Goal: Navigation & Orientation: Understand site structure

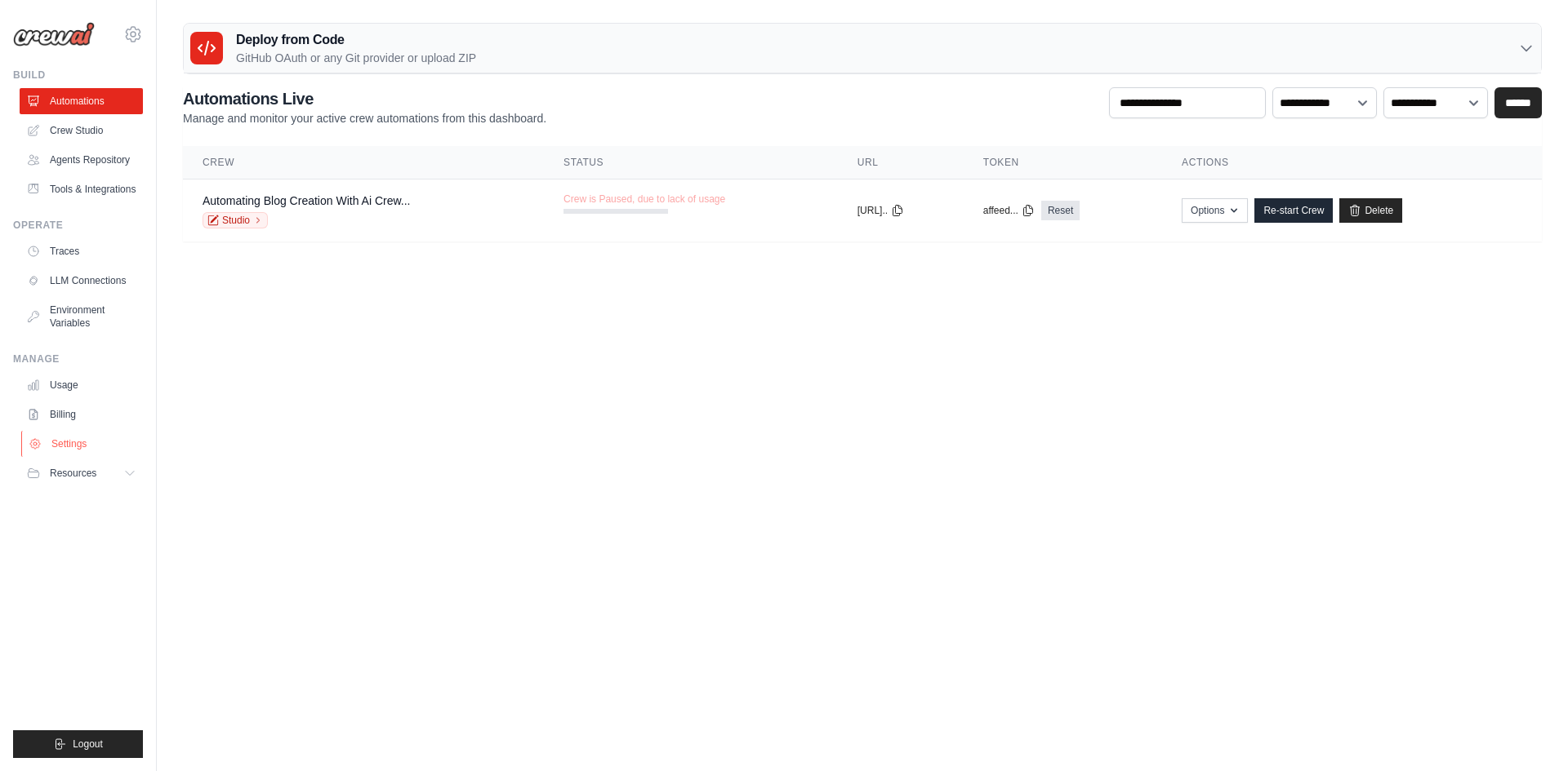
click at [58, 439] on link "Settings" at bounding box center [82, 443] width 123 height 26
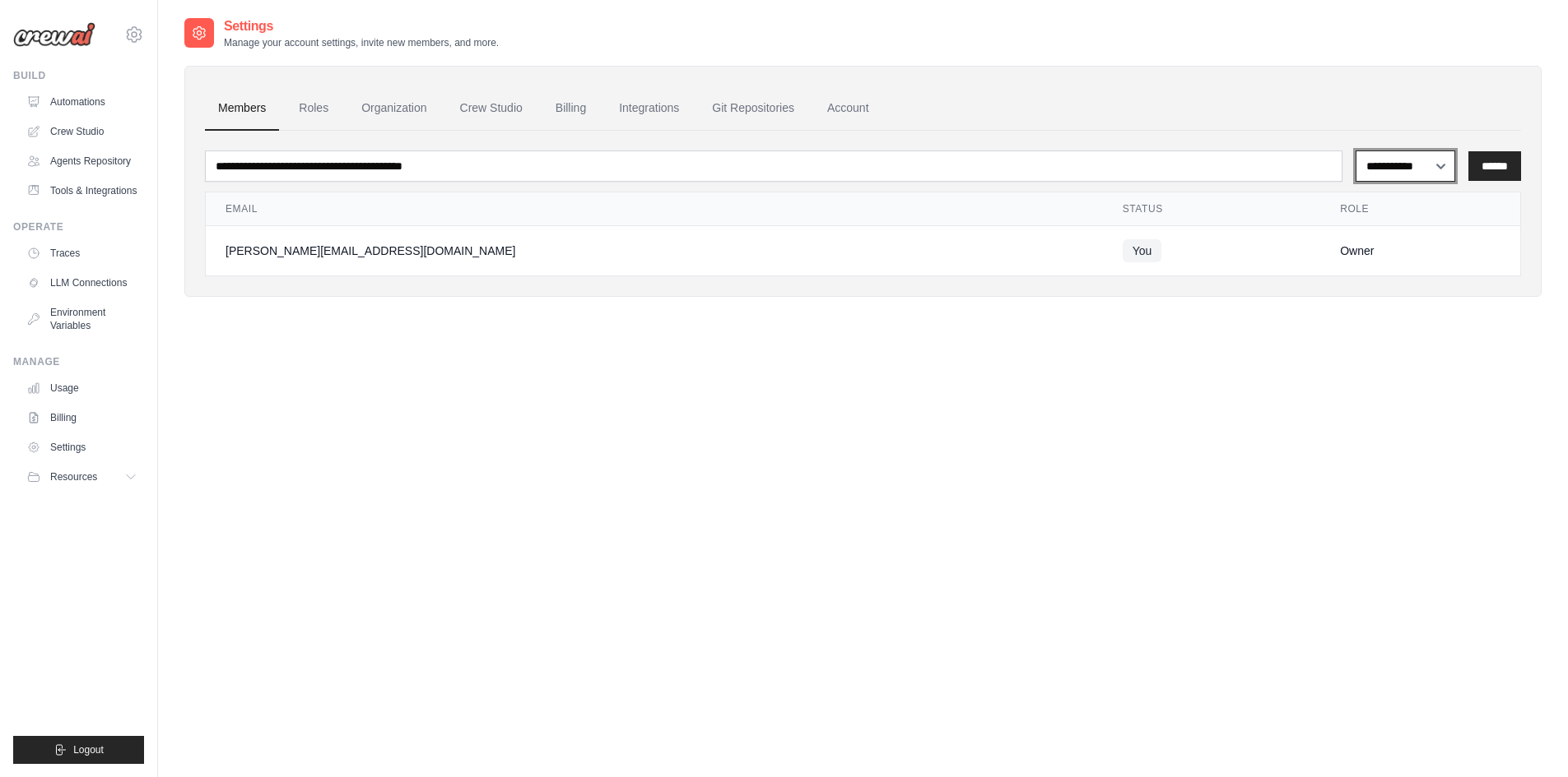
click at [1372, 168] on select "**********" at bounding box center [1404, 166] width 99 height 31
click at [1173, 95] on ul "Members Roles Organization Crew Studio Billing Integrations Git Repositories Ac…" at bounding box center [863, 109] width 1316 height 44
click at [583, 113] on link "Billing" at bounding box center [570, 109] width 57 height 44
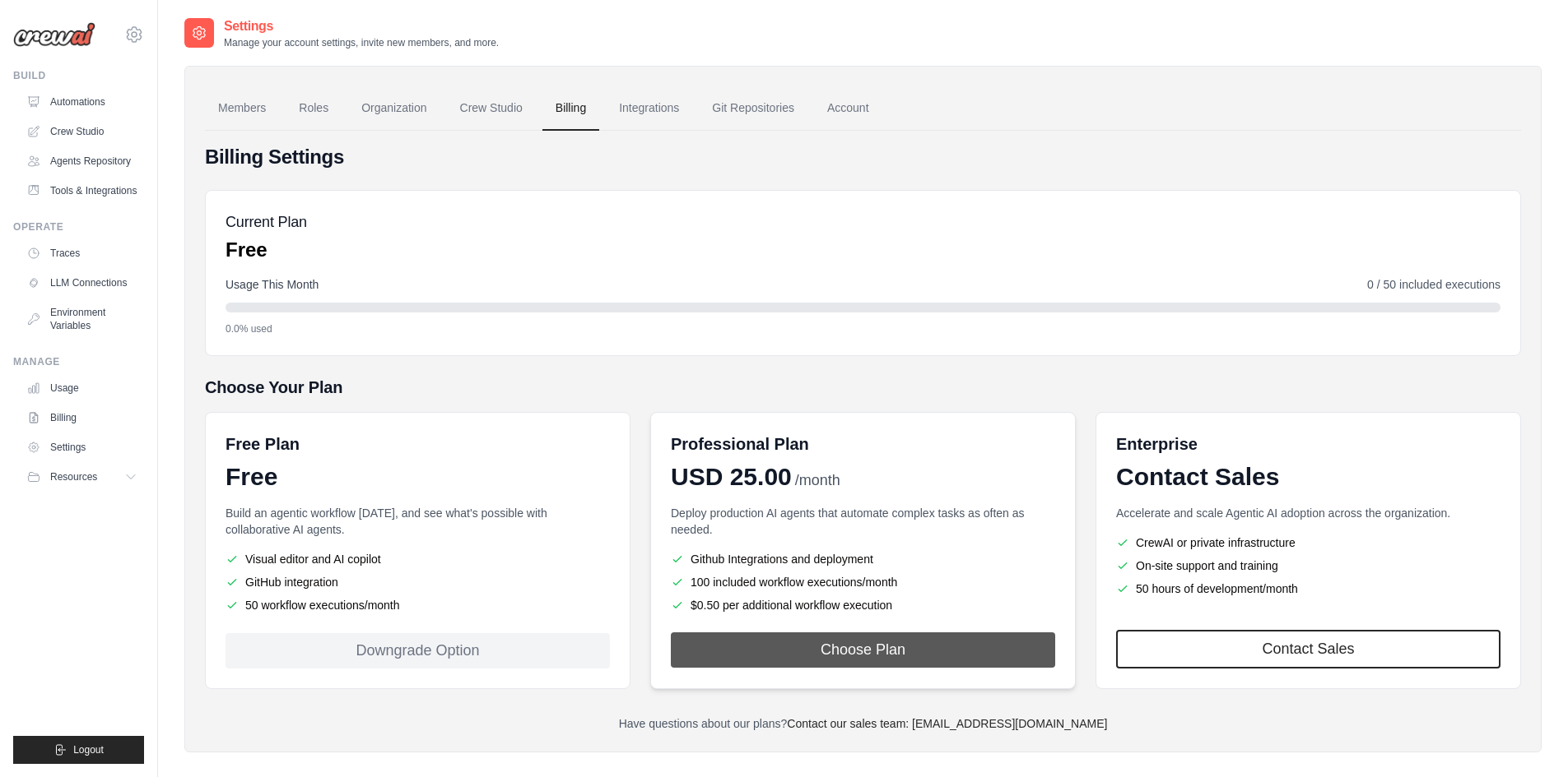
click at [761, 659] on button "Choose Plan" at bounding box center [862, 650] width 384 height 36
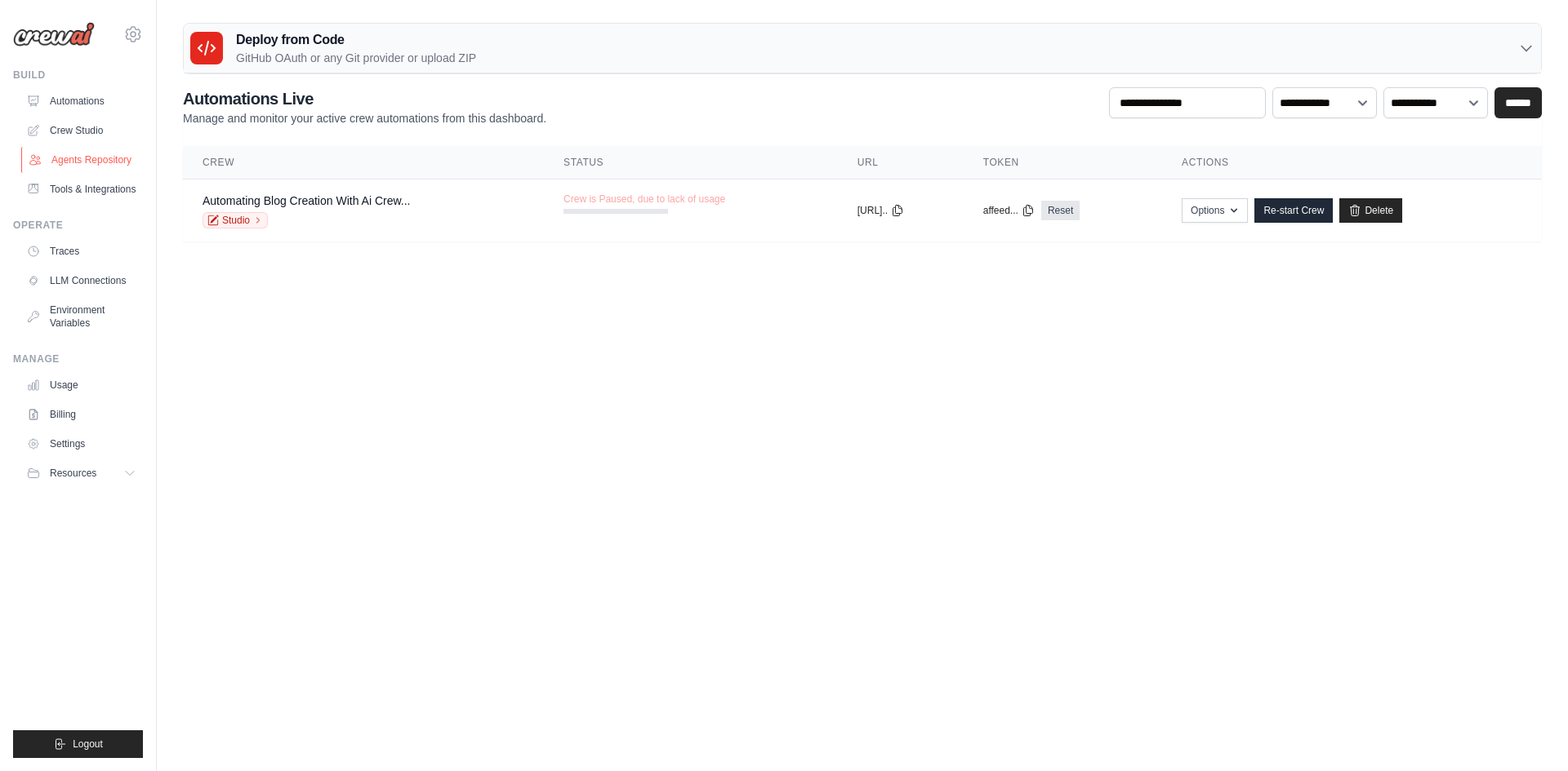
click at [97, 161] on link "Agents Repository" at bounding box center [82, 160] width 123 height 26
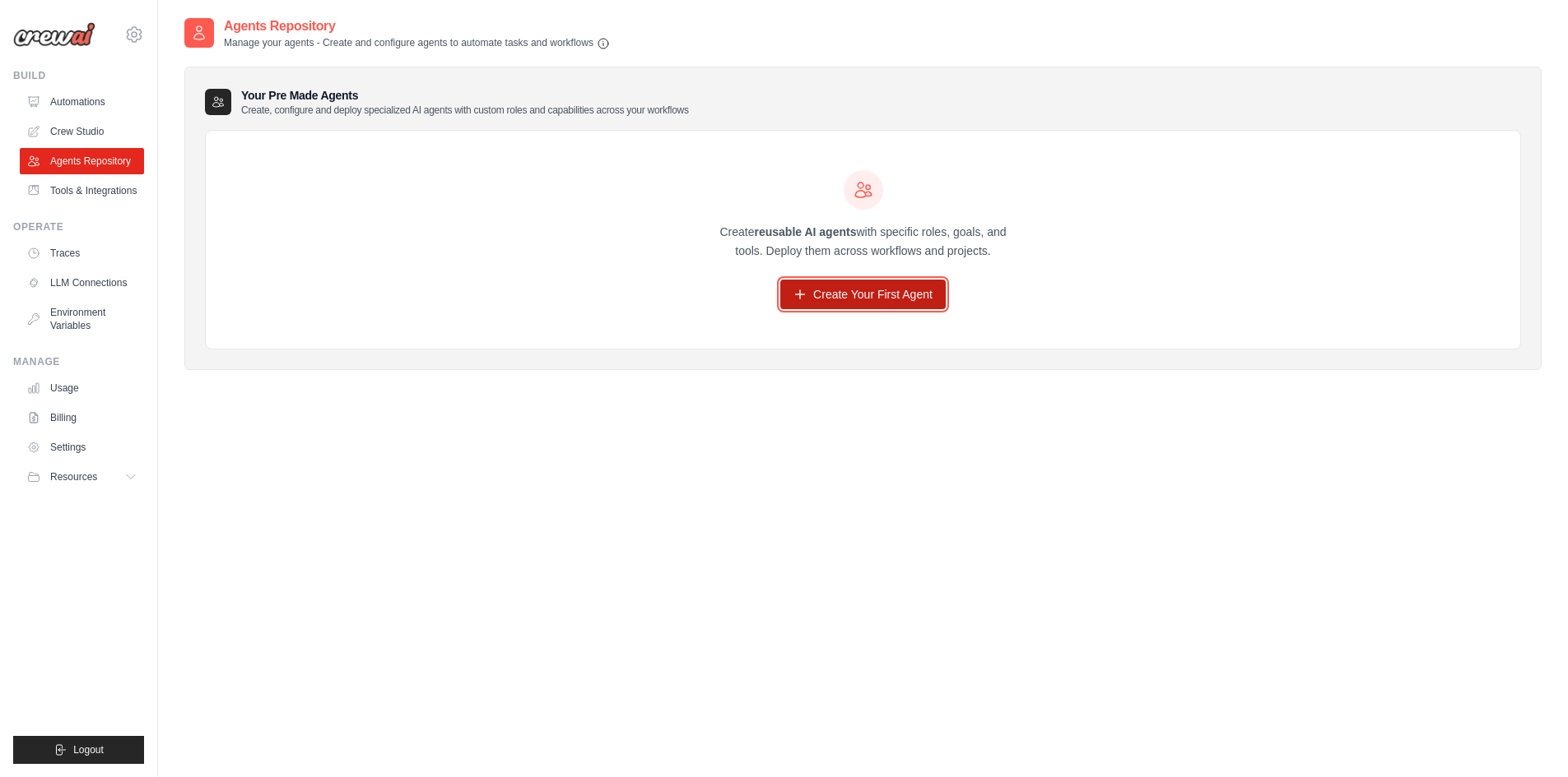
click at [882, 297] on link "Create Your First Agent" at bounding box center [863, 295] width 166 height 30
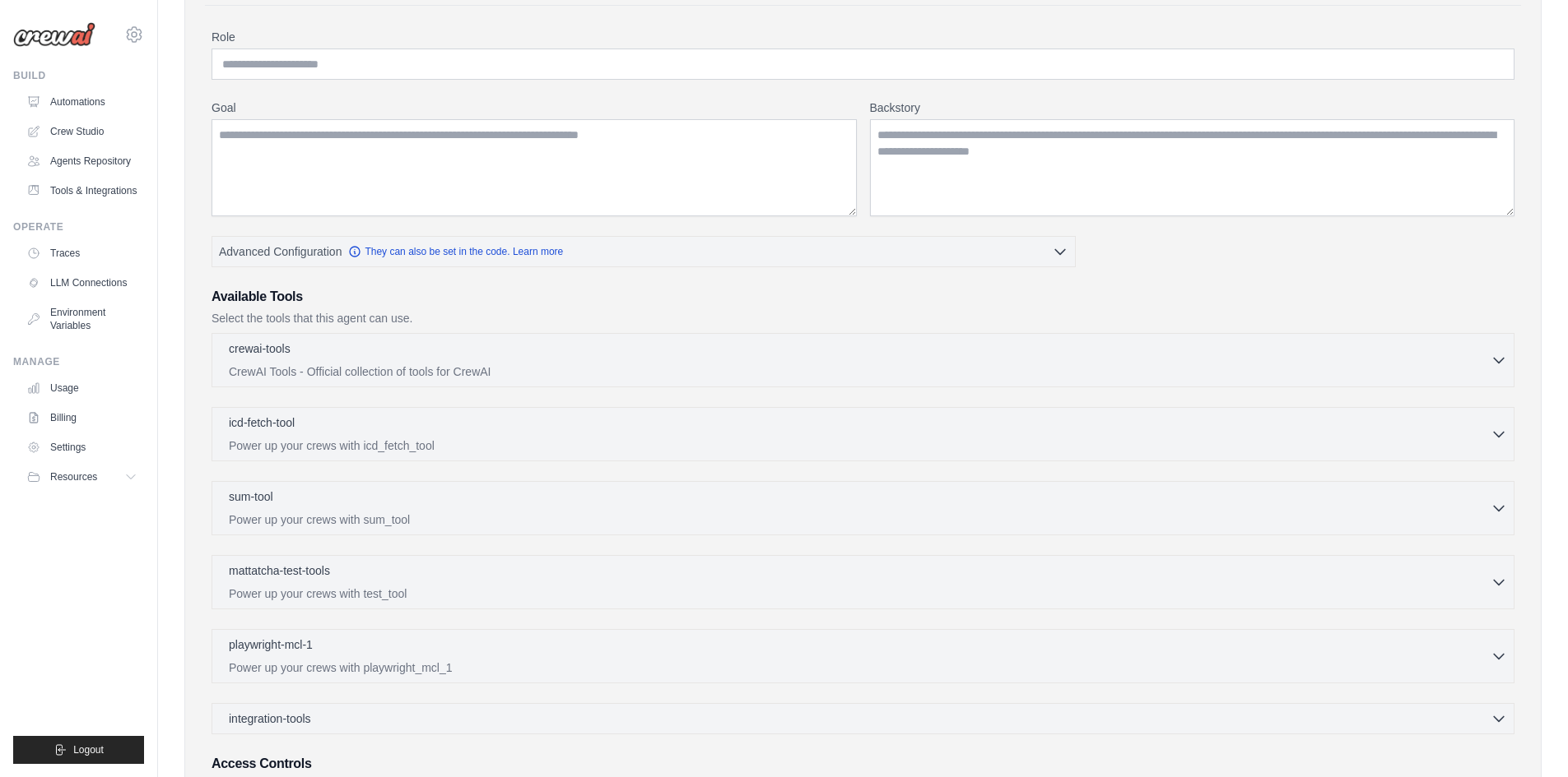
scroll to position [165, 0]
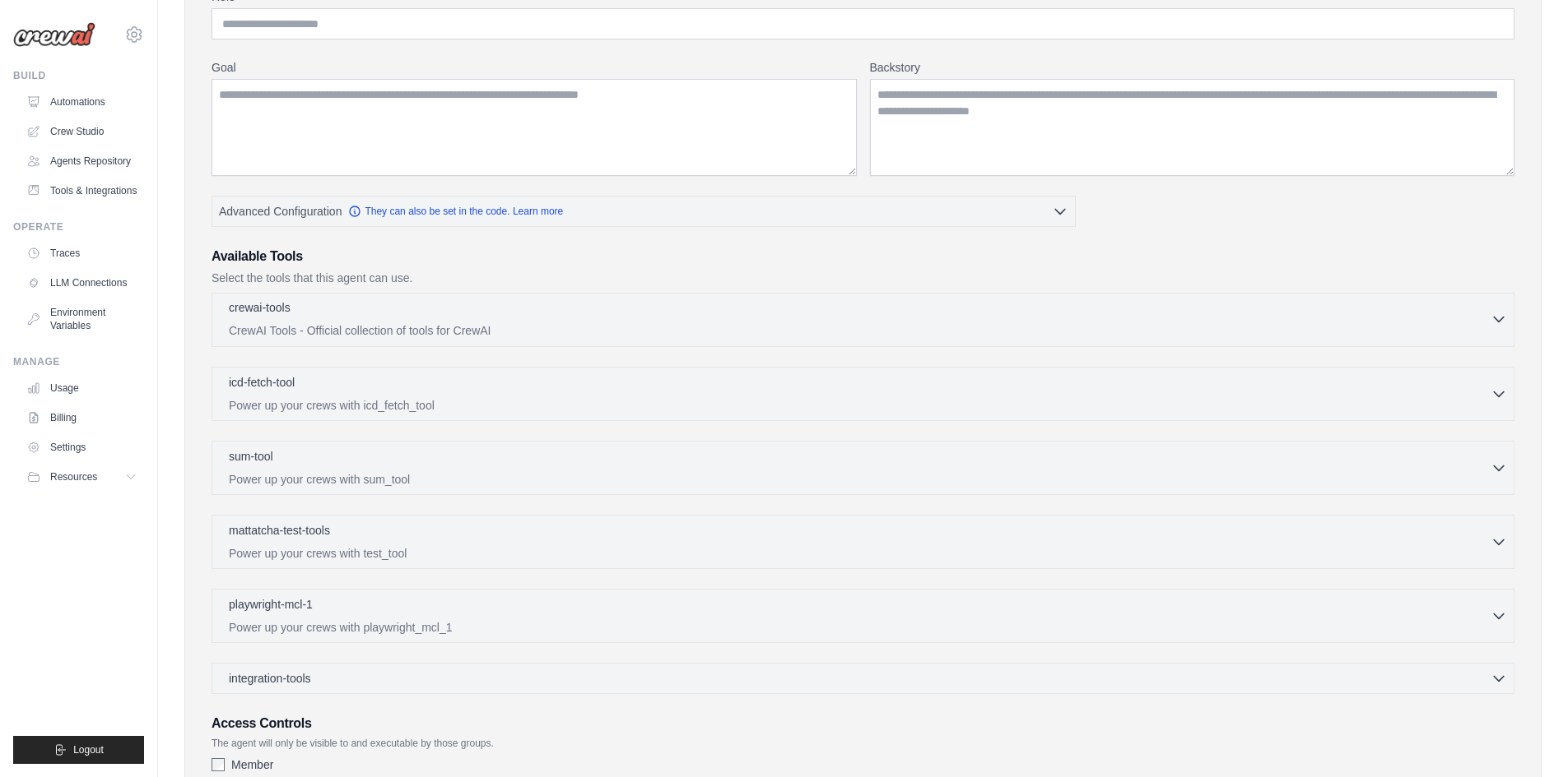
click at [666, 325] on p "CrewAI Tools - Official collection of tools for CrewAI" at bounding box center [860, 330] width 1262 height 16
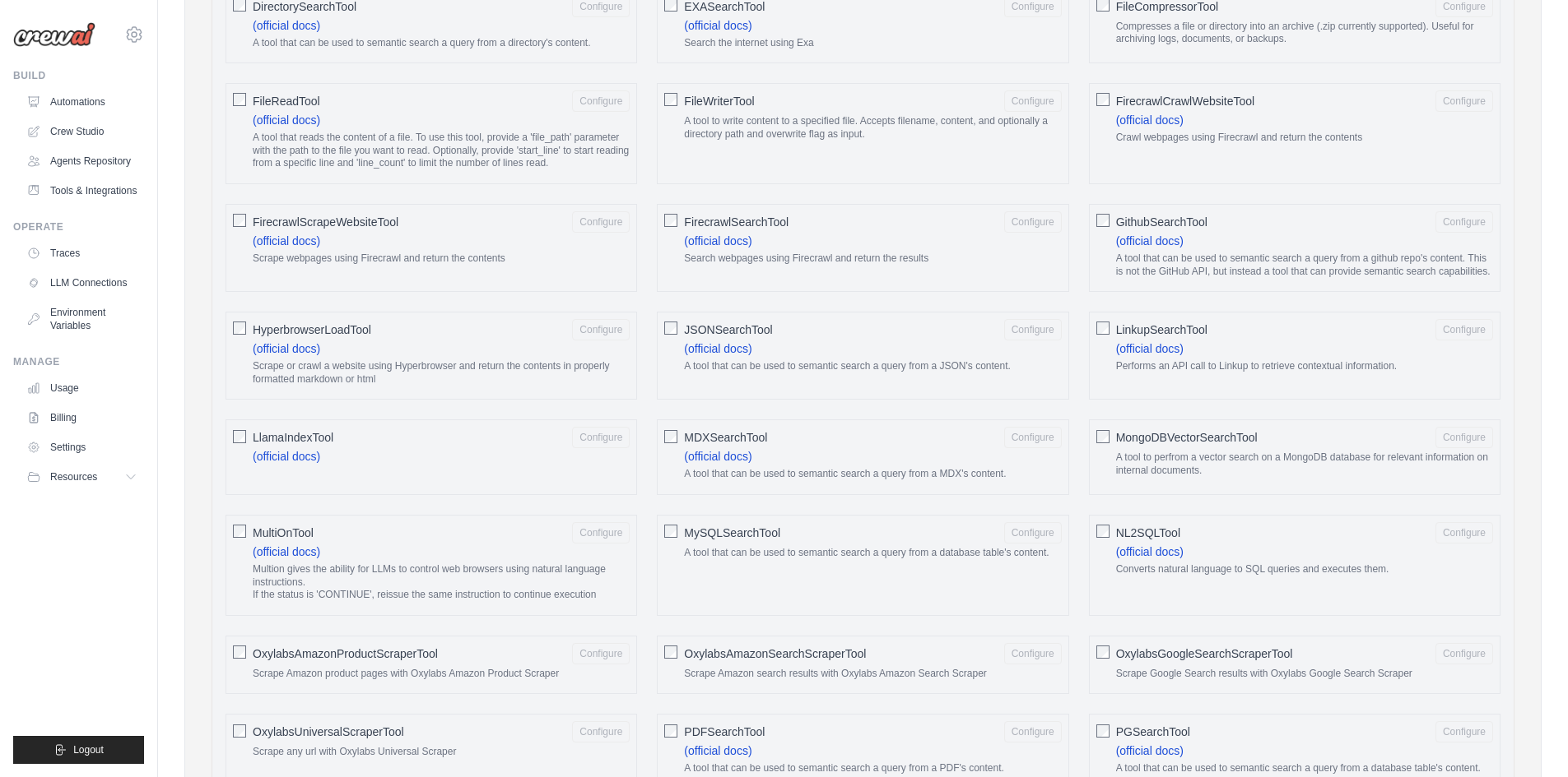
scroll to position [0, 0]
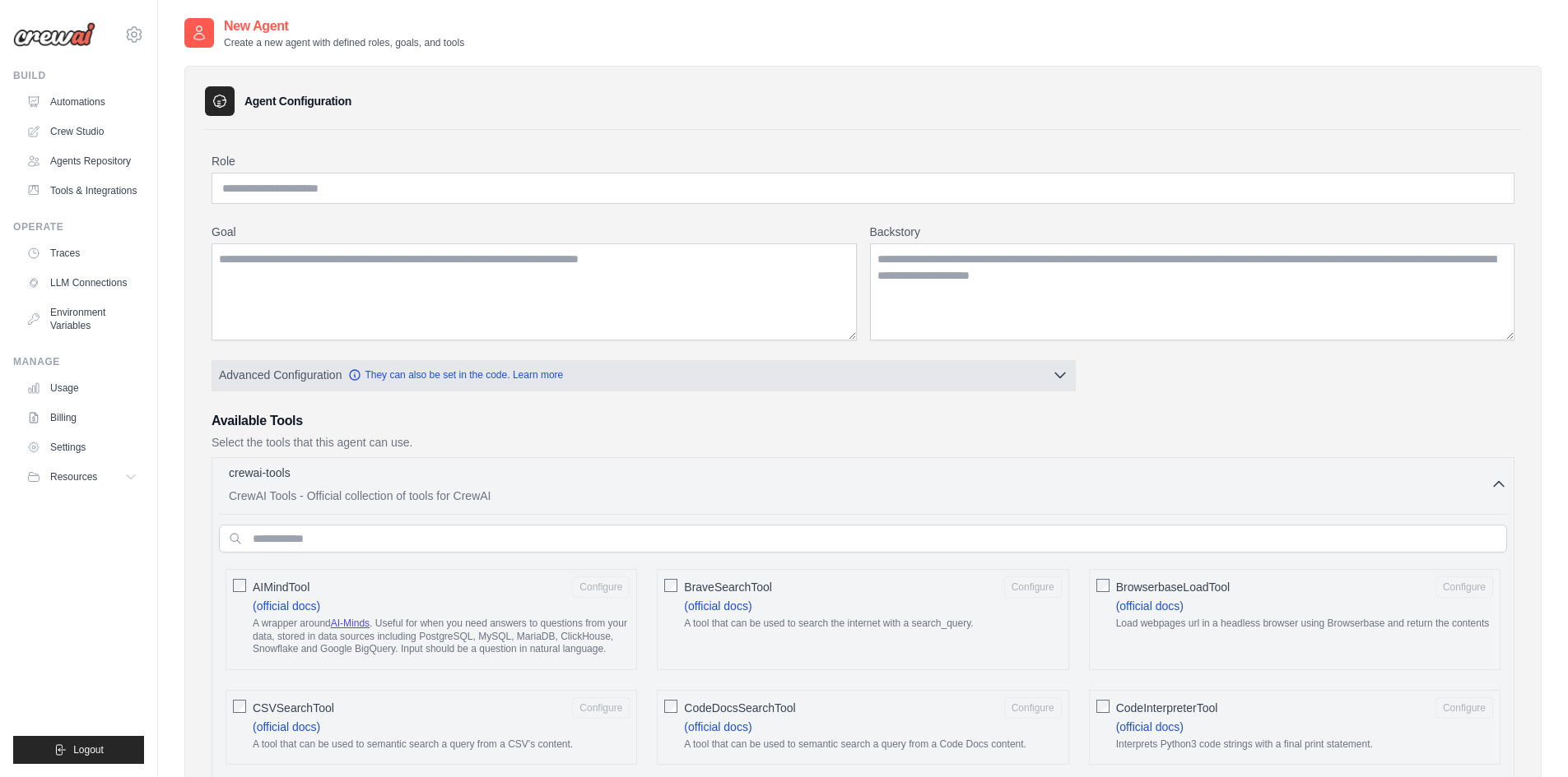
click at [1044, 386] on button "Advanced Configuration They can also be set in the code. Learn more" at bounding box center [642, 375] width 862 height 30
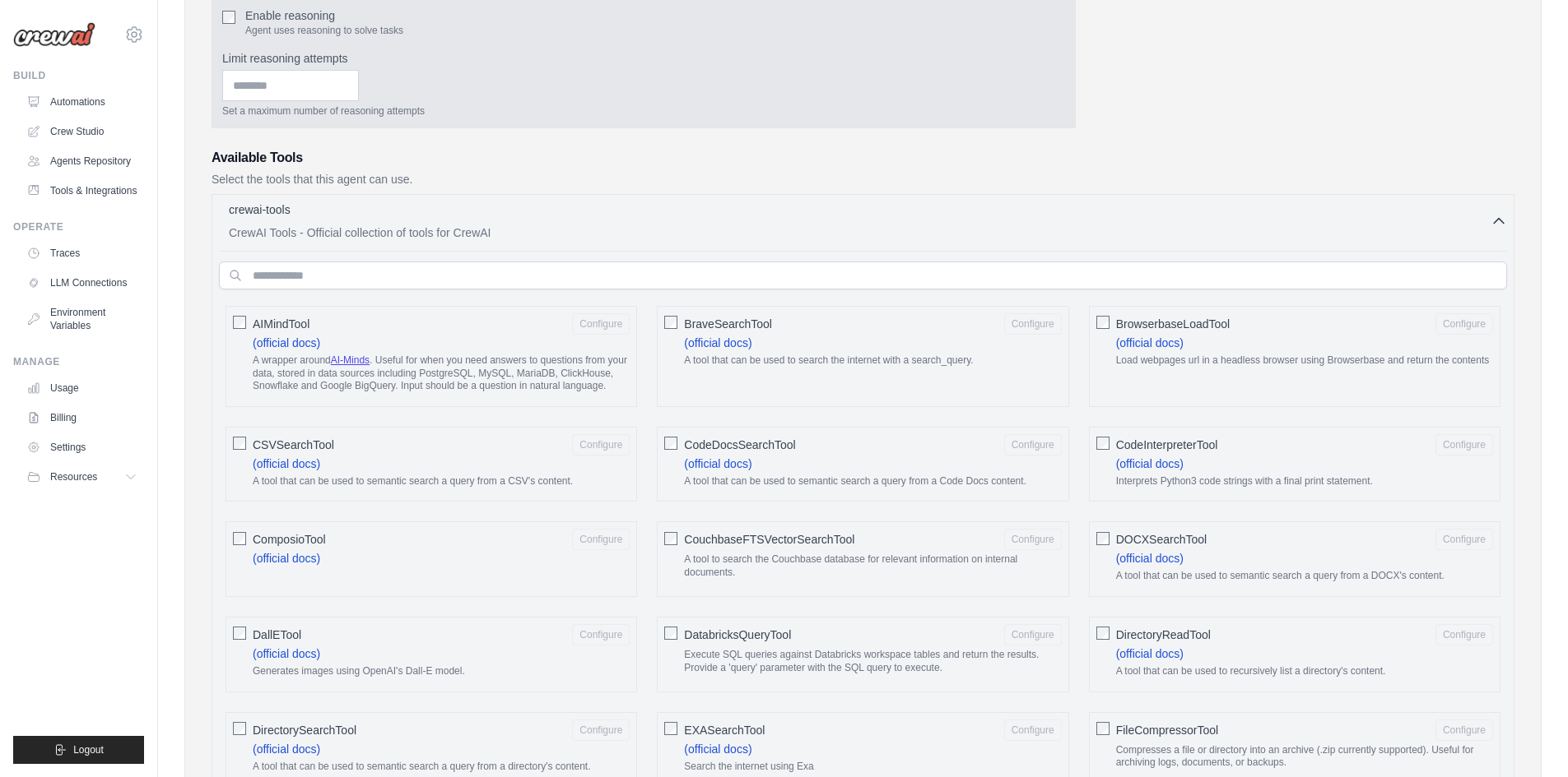
scroll to position [353, 0]
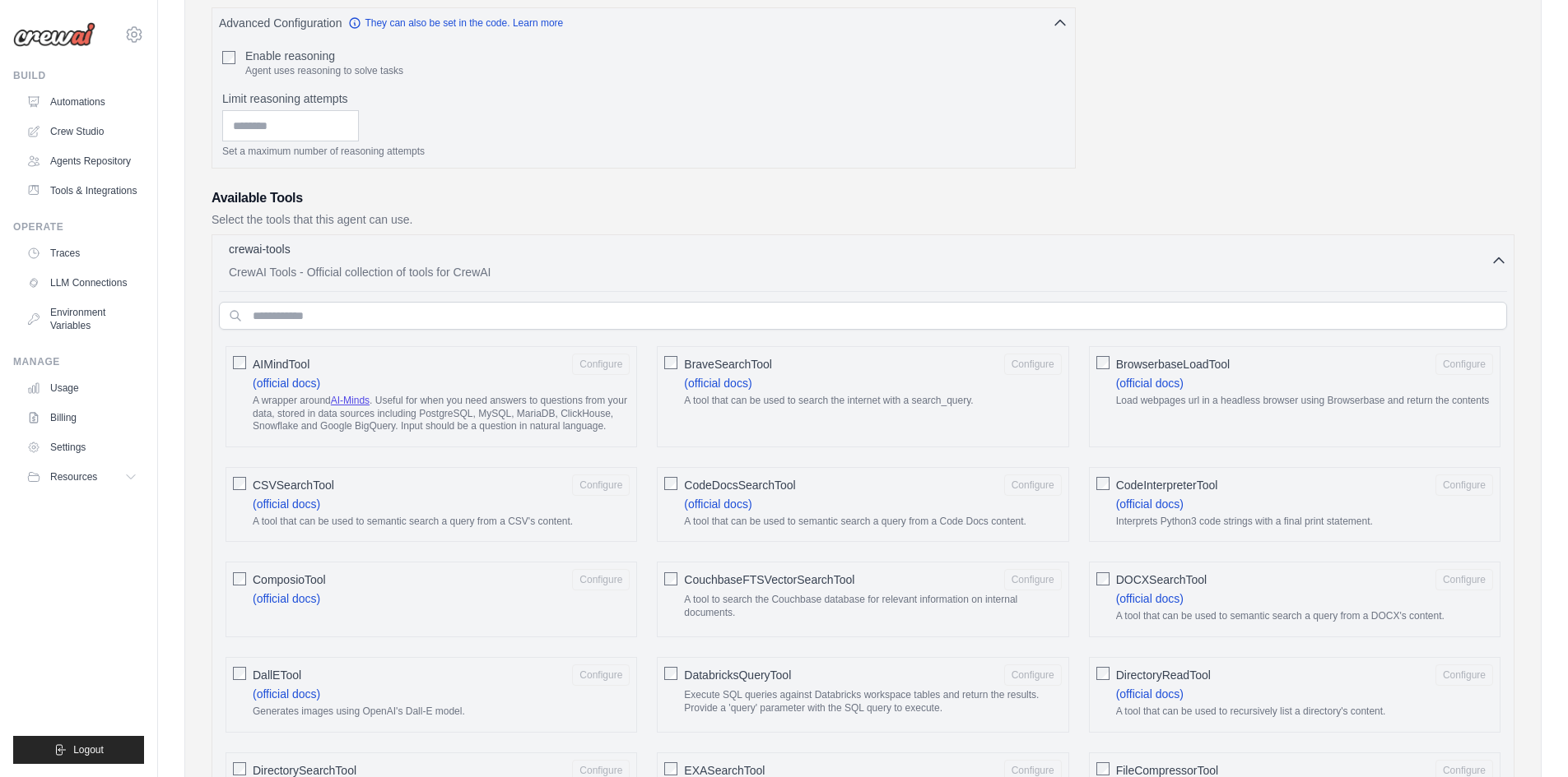
click at [1503, 263] on icon "button" at bounding box center [1499, 260] width 10 height 5
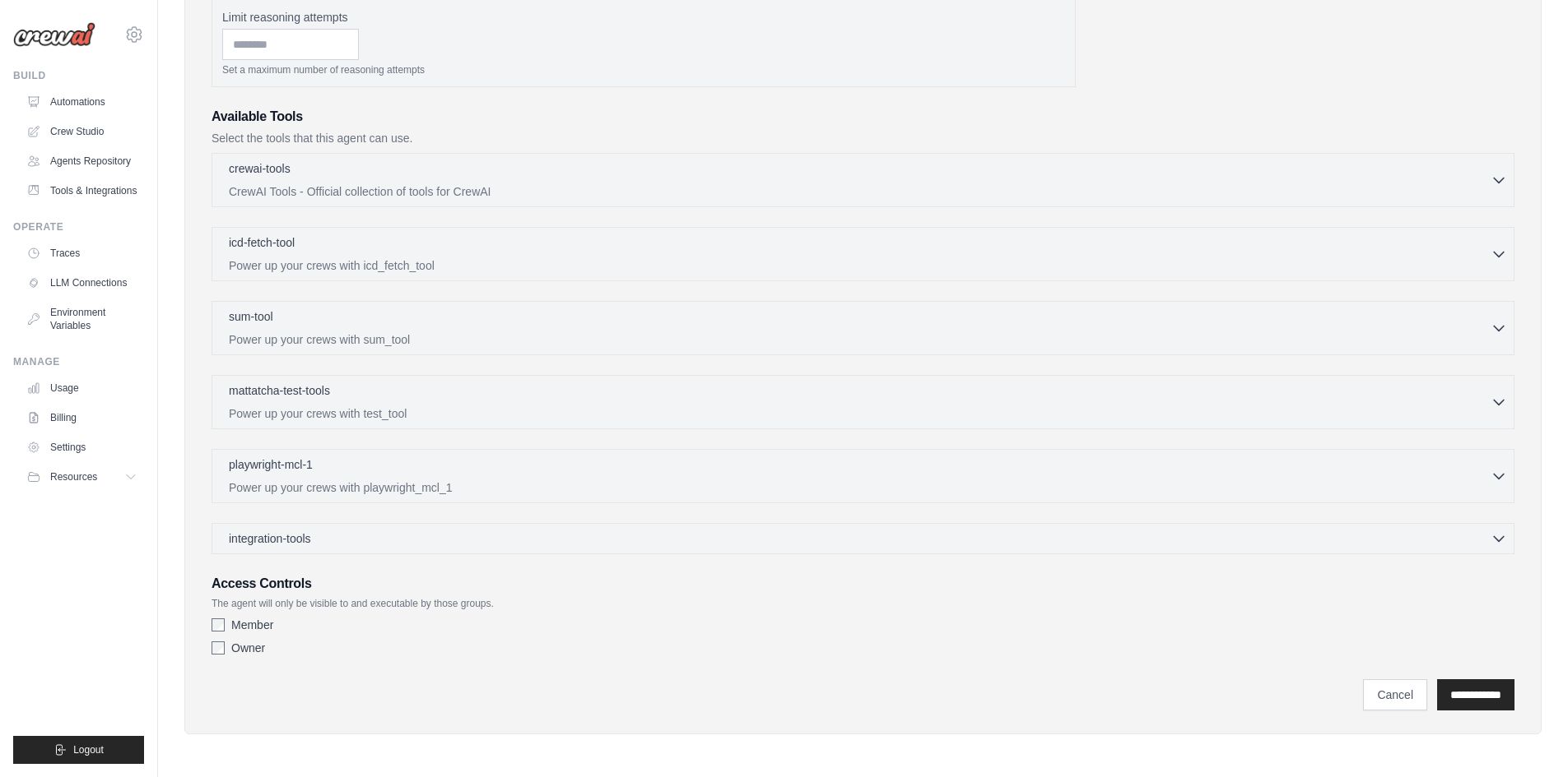
scroll to position [105, 0]
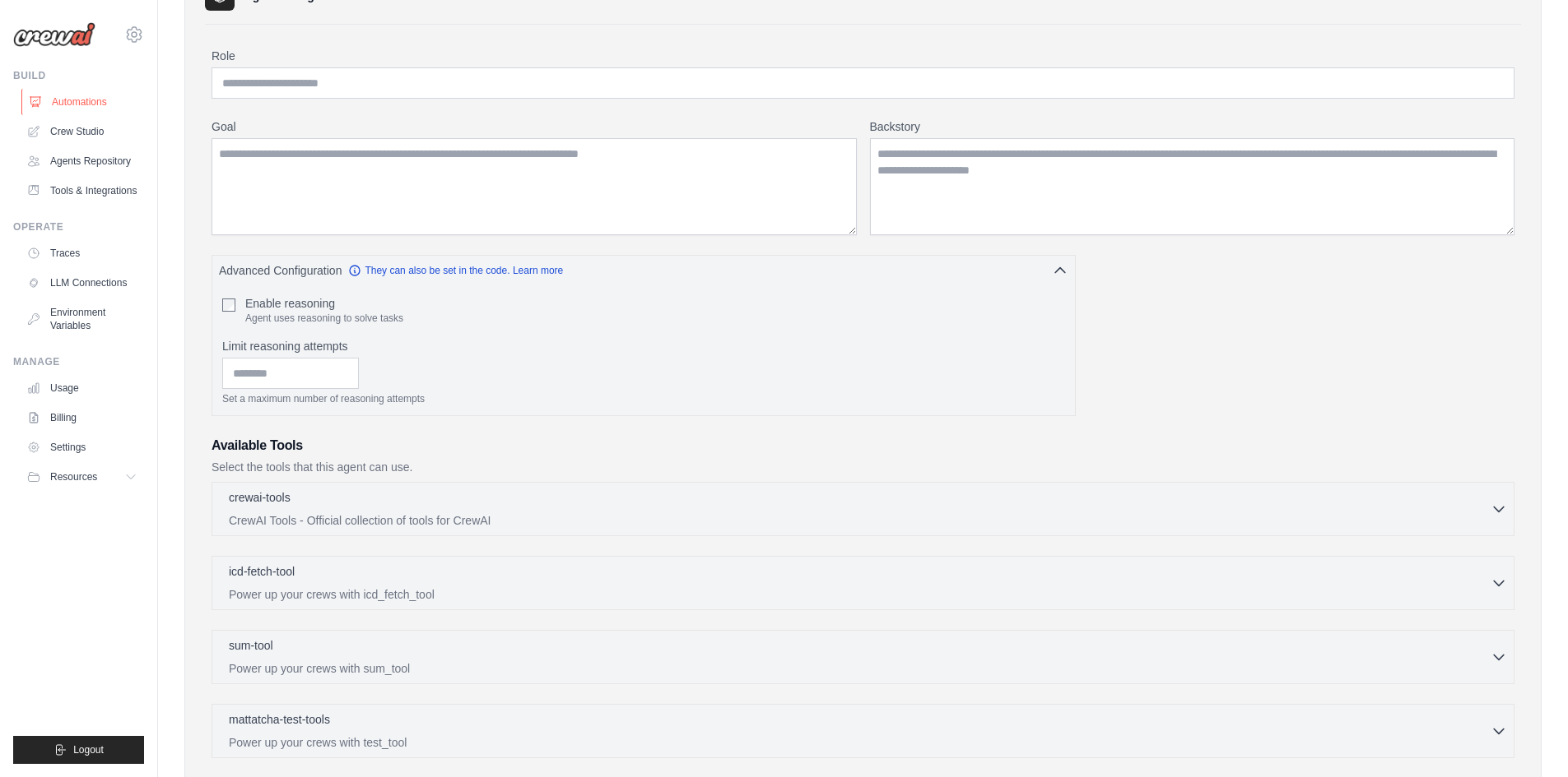
click at [76, 99] on link "Automations" at bounding box center [83, 101] width 124 height 26
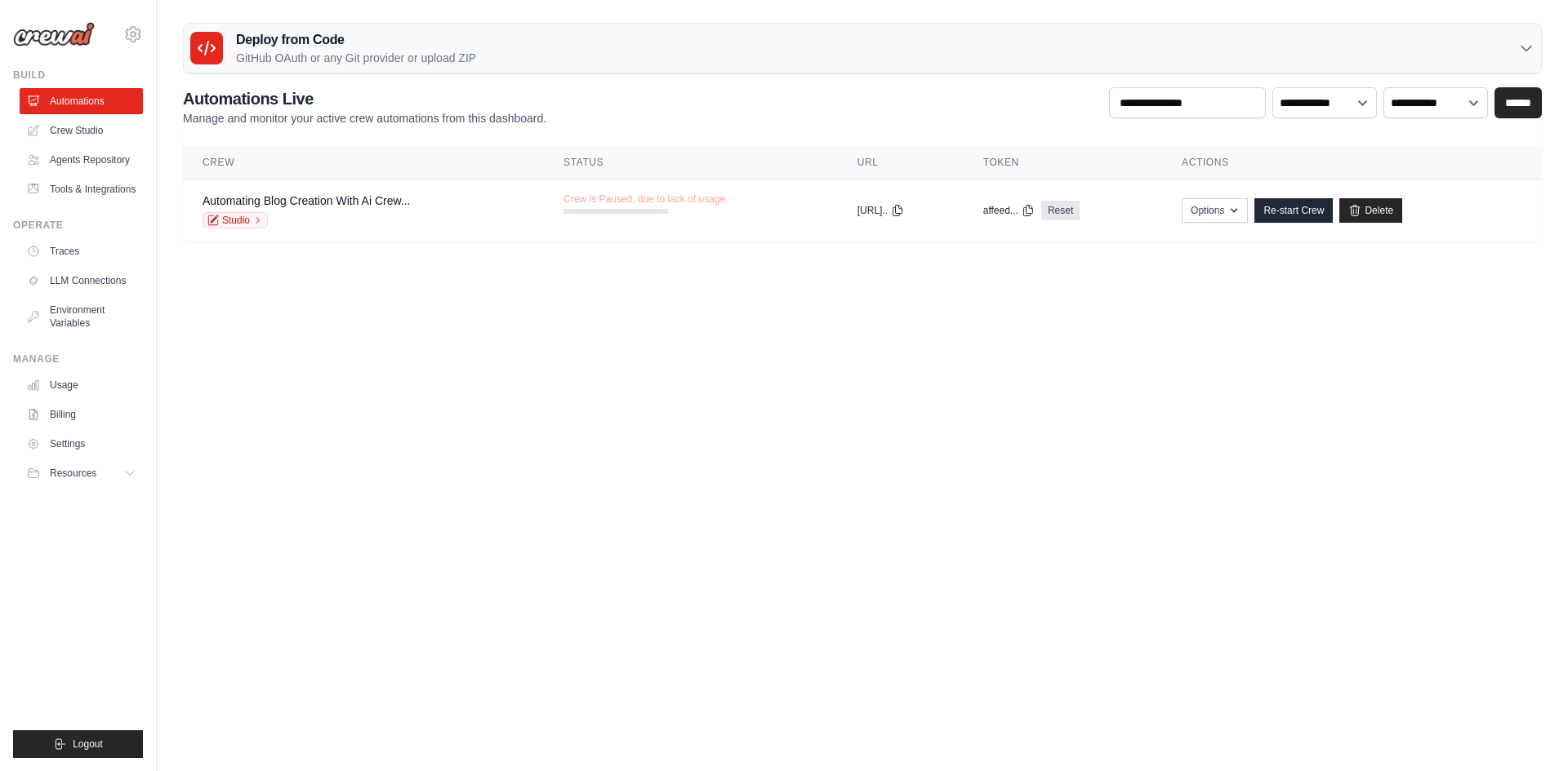
click at [132, 32] on icon at bounding box center [133, 33] width 5 height 5
click at [204, 109] on link "Settings" at bounding box center [203, 101] width 155 height 32
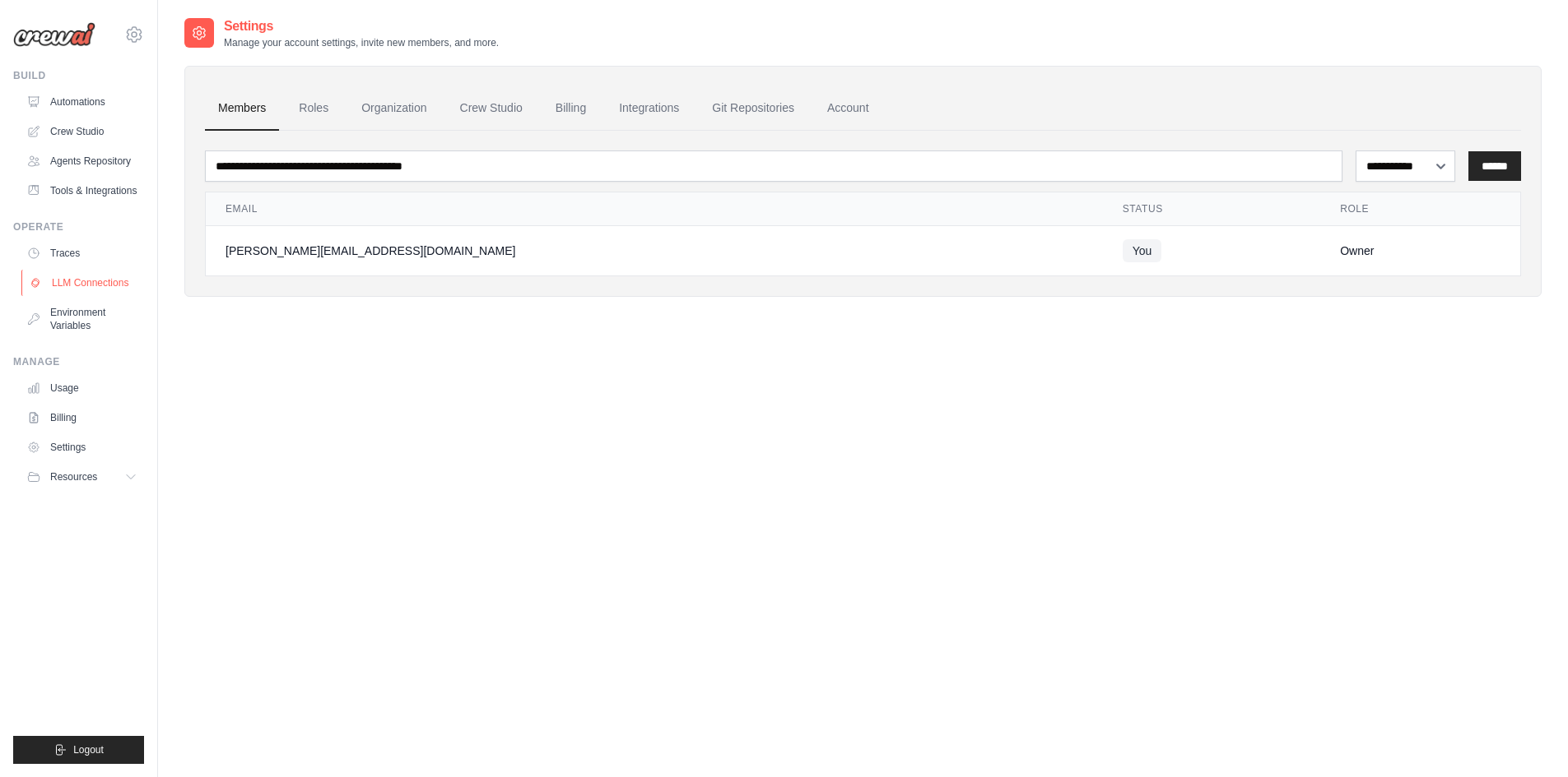
click at [105, 281] on link "LLM Connections" at bounding box center [83, 282] width 124 height 26
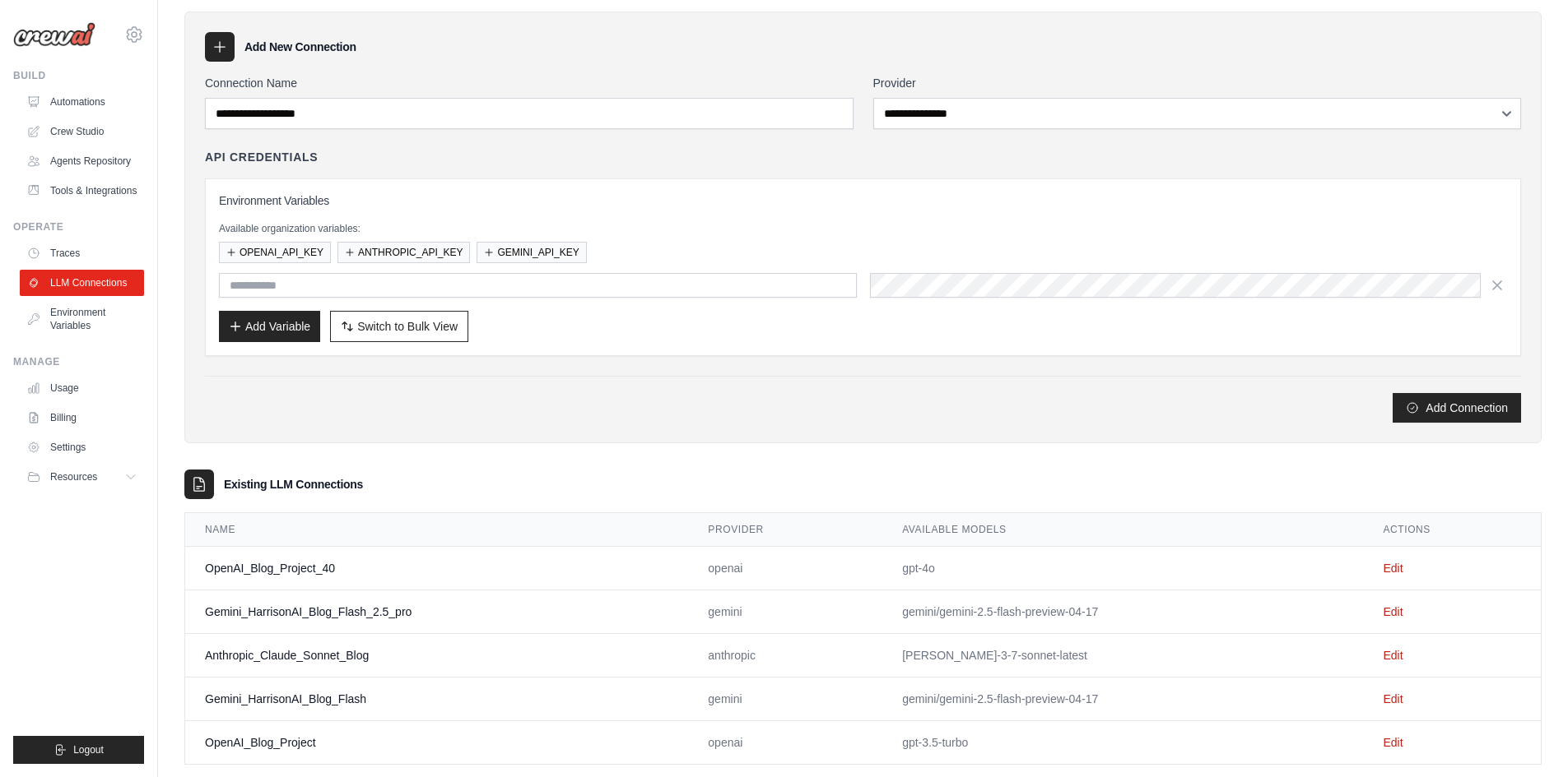
scroll to position [85, 0]
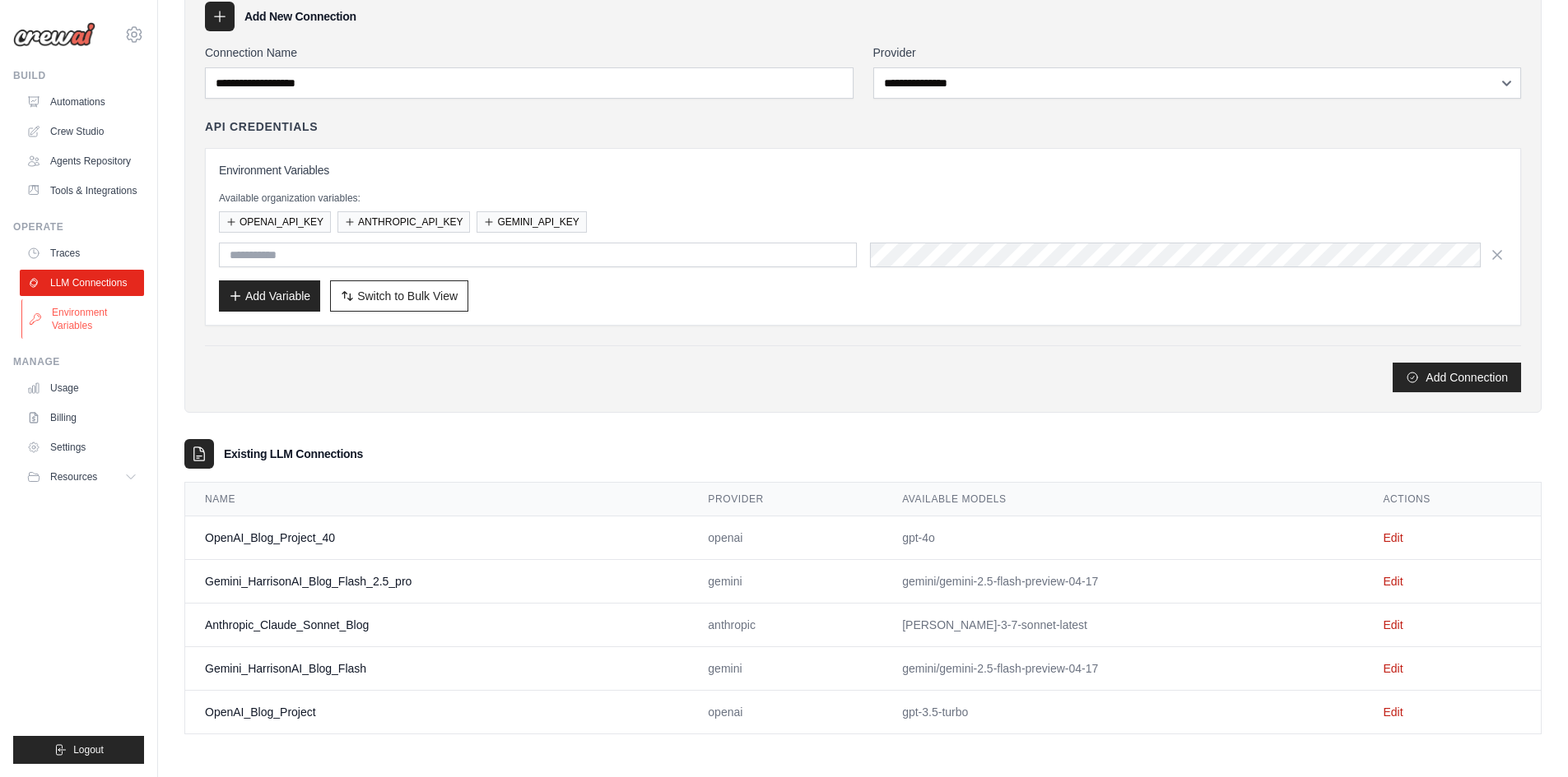
click at [73, 327] on link "Environment Variables" at bounding box center [83, 319] width 124 height 39
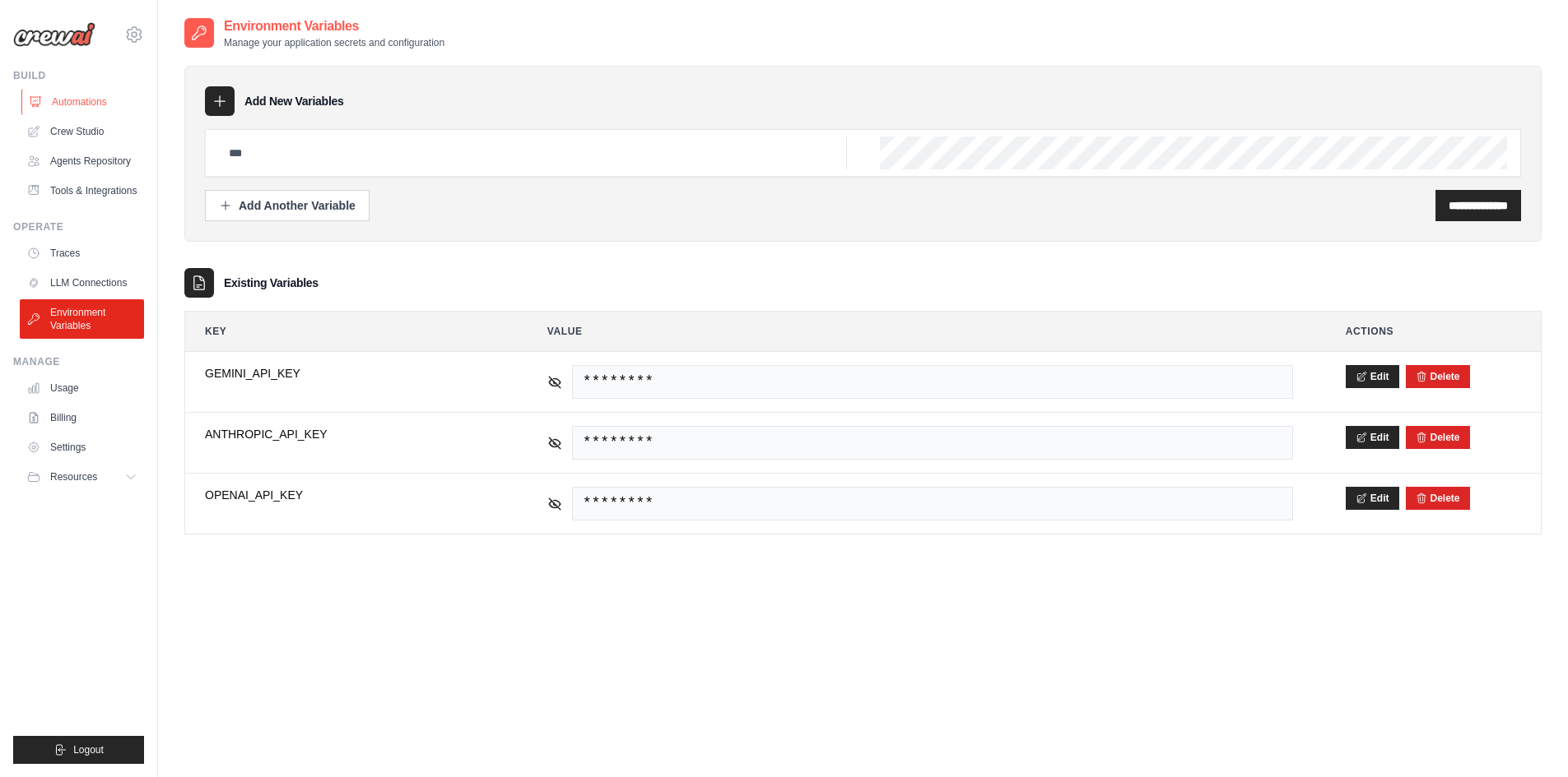
click at [79, 95] on link "Automations" at bounding box center [83, 101] width 124 height 26
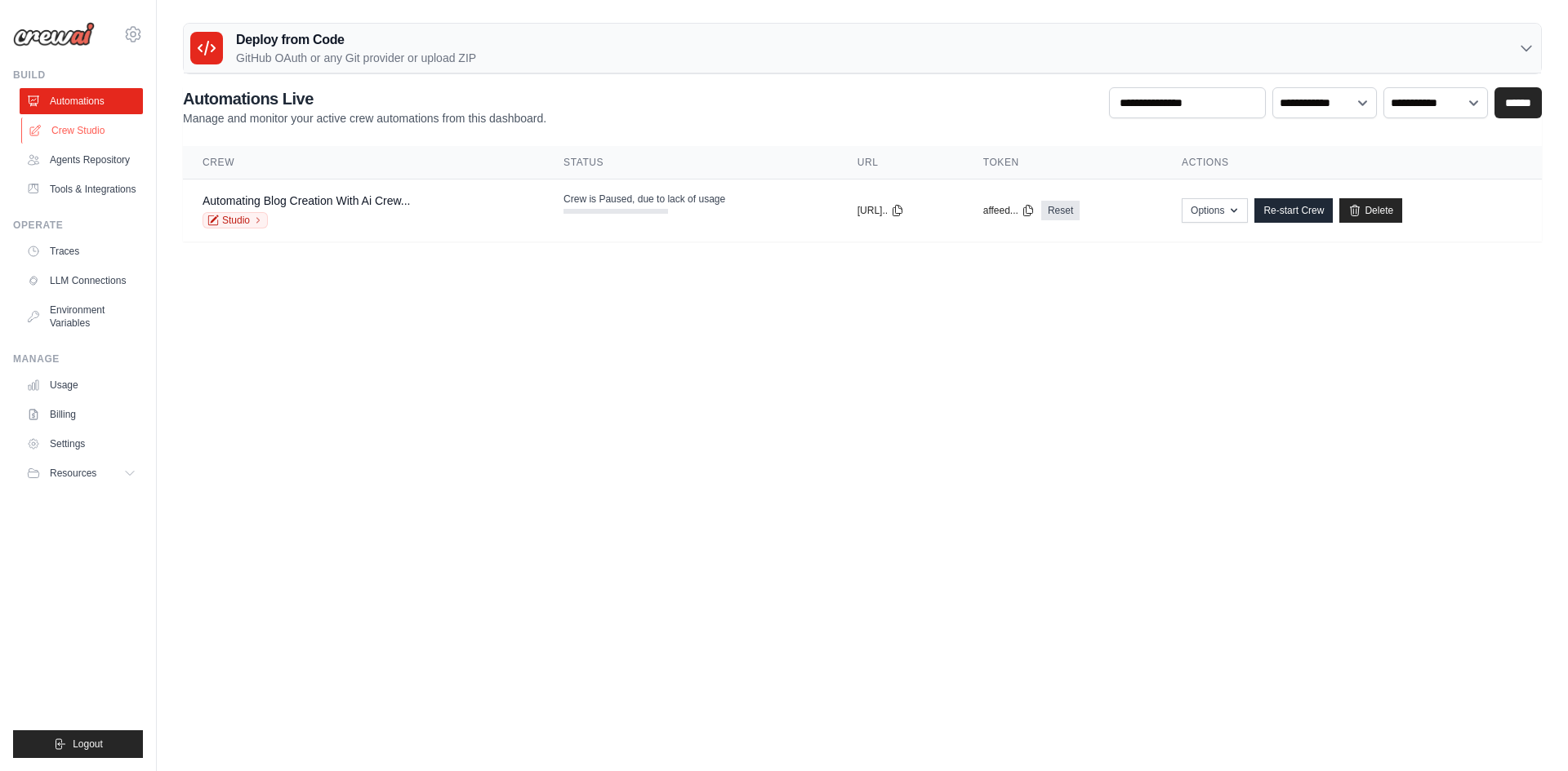
click at [67, 135] on link "Crew Studio" at bounding box center [82, 130] width 123 height 26
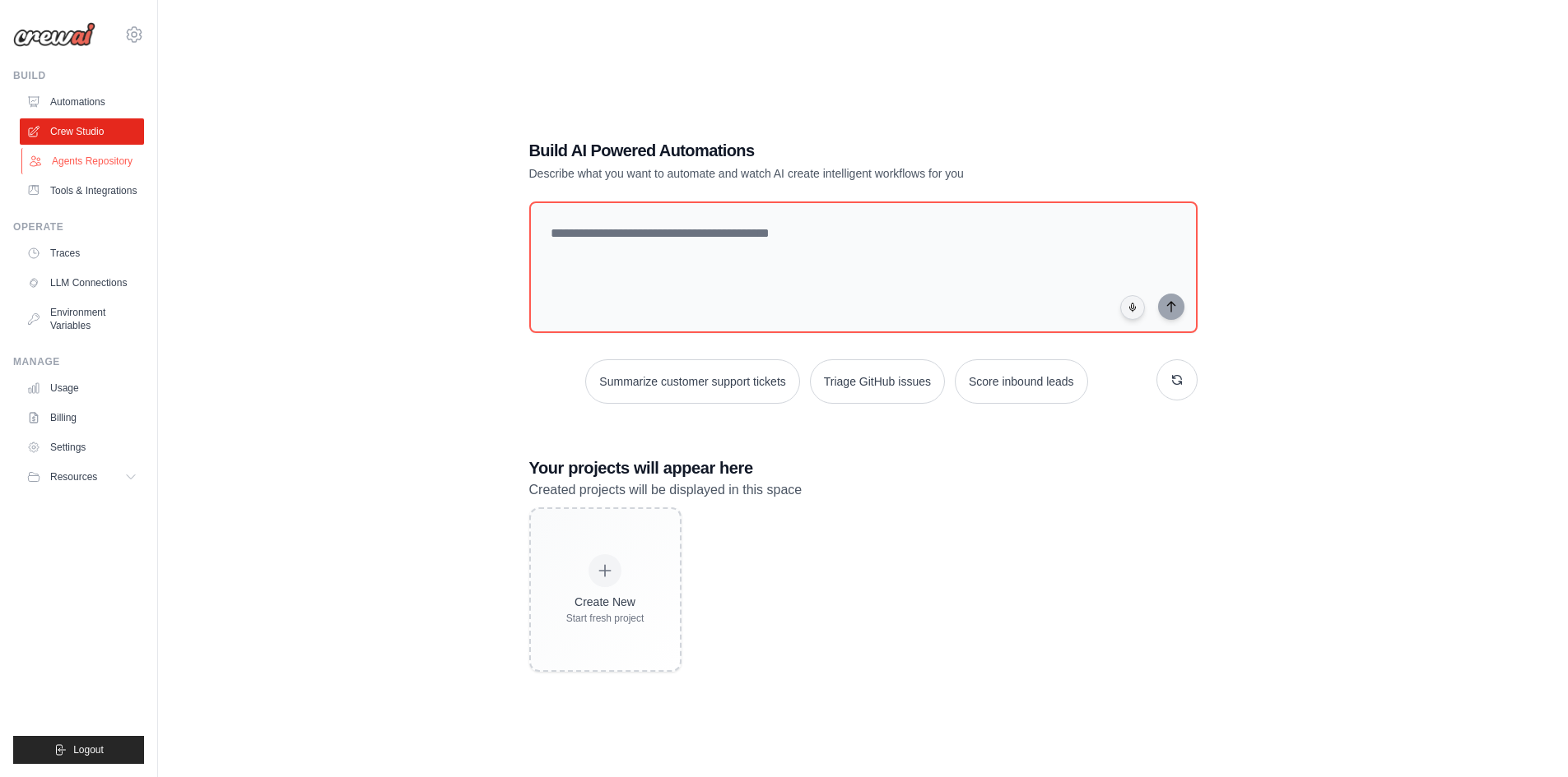
click at [61, 155] on link "Agents Repository" at bounding box center [83, 161] width 124 height 26
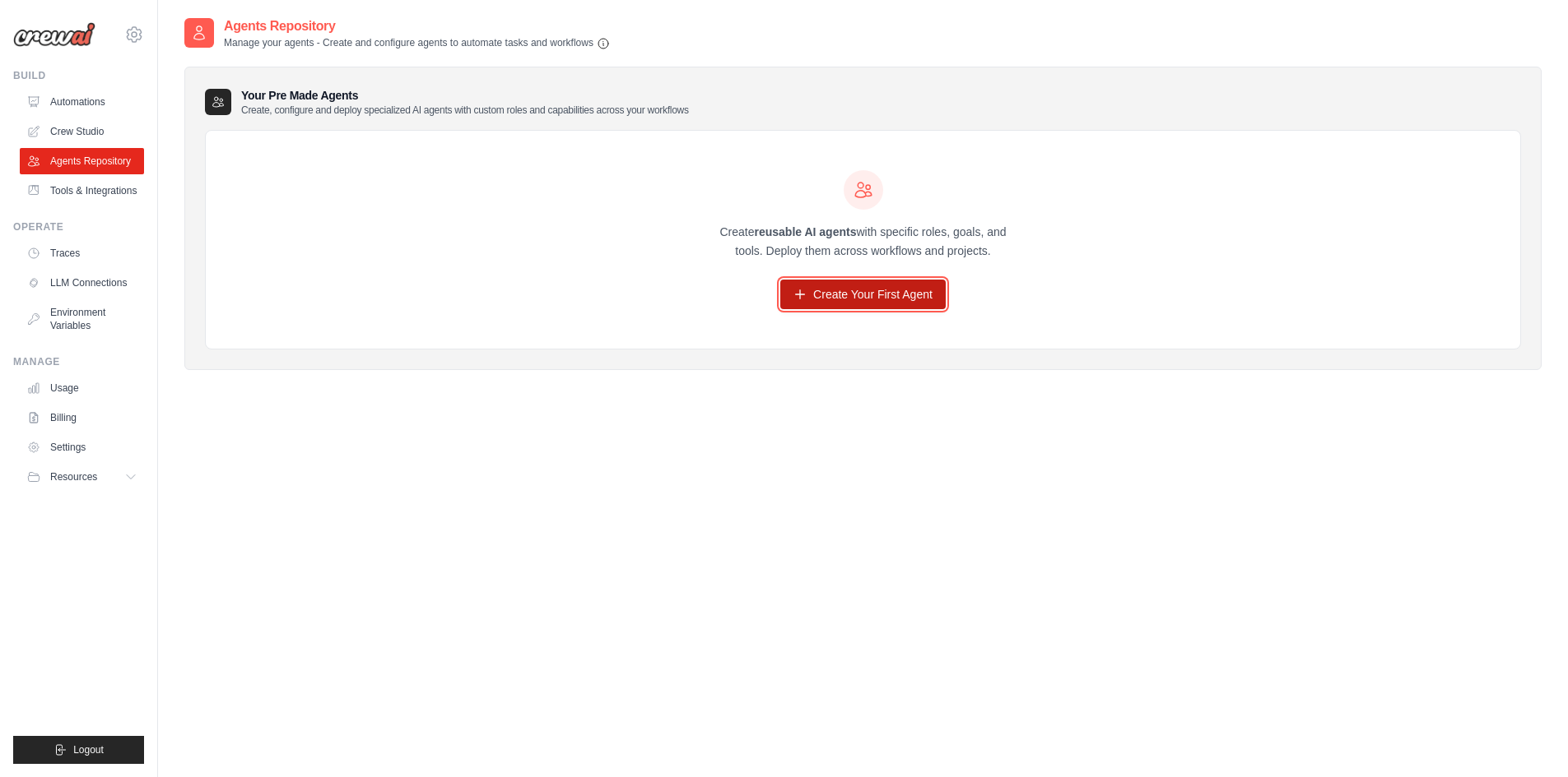
click at [810, 293] on link "Create Your First Agent" at bounding box center [863, 295] width 166 height 30
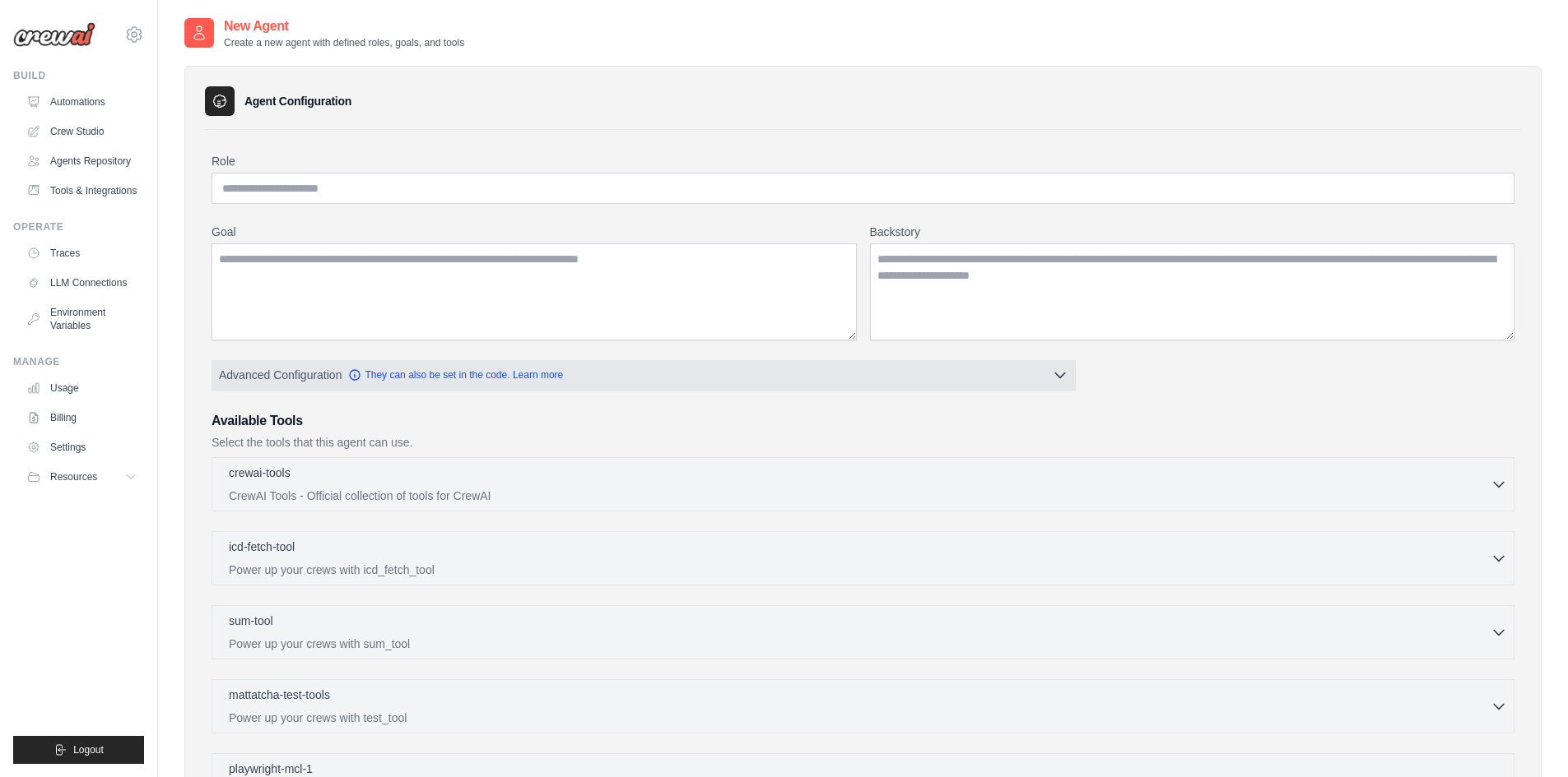
click at [1011, 371] on button "Advanced Configuration They can also be set in the code. Learn more" at bounding box center [642, 375] width 862 height 30
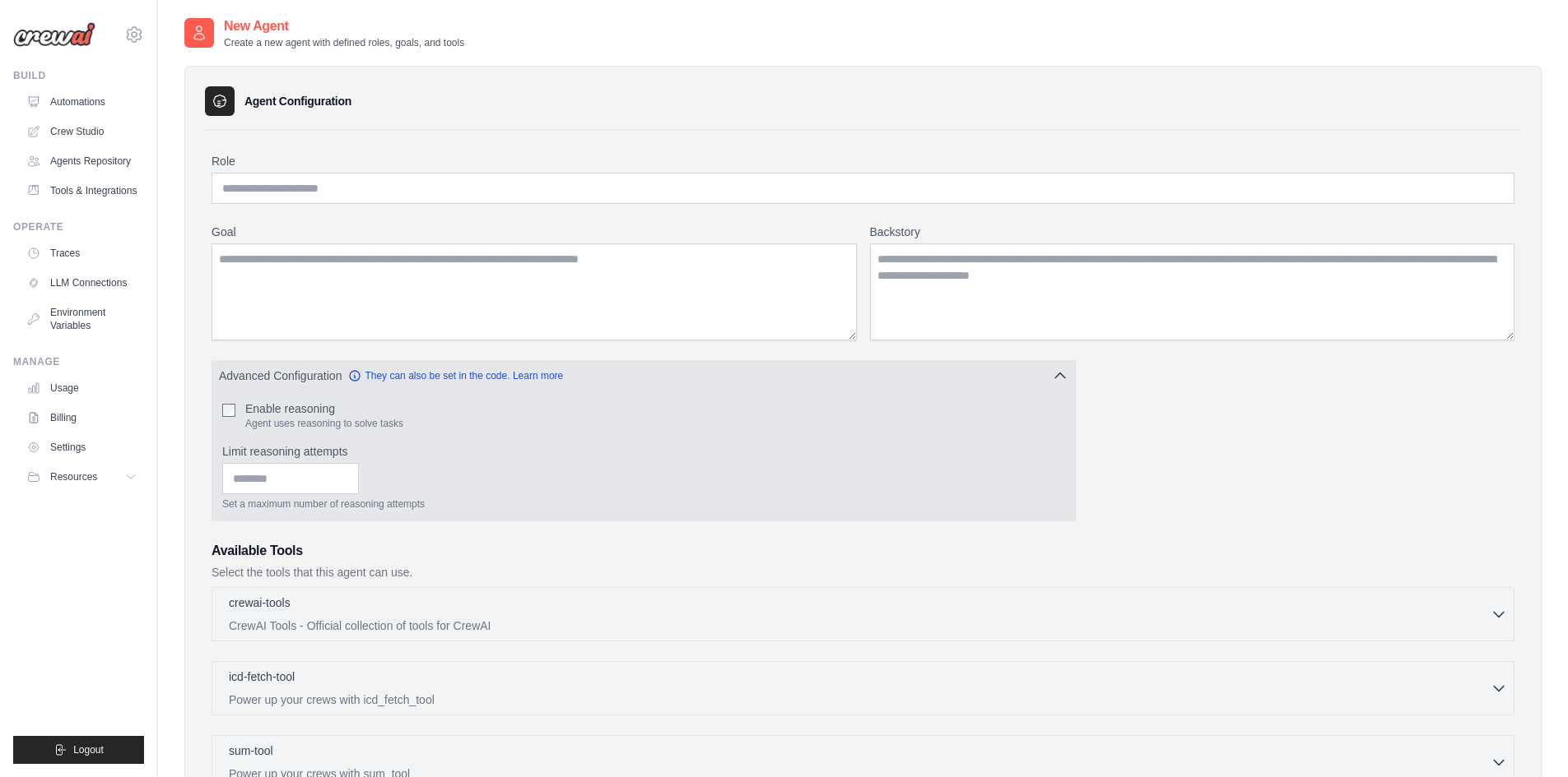
scroll to position [165, 0]
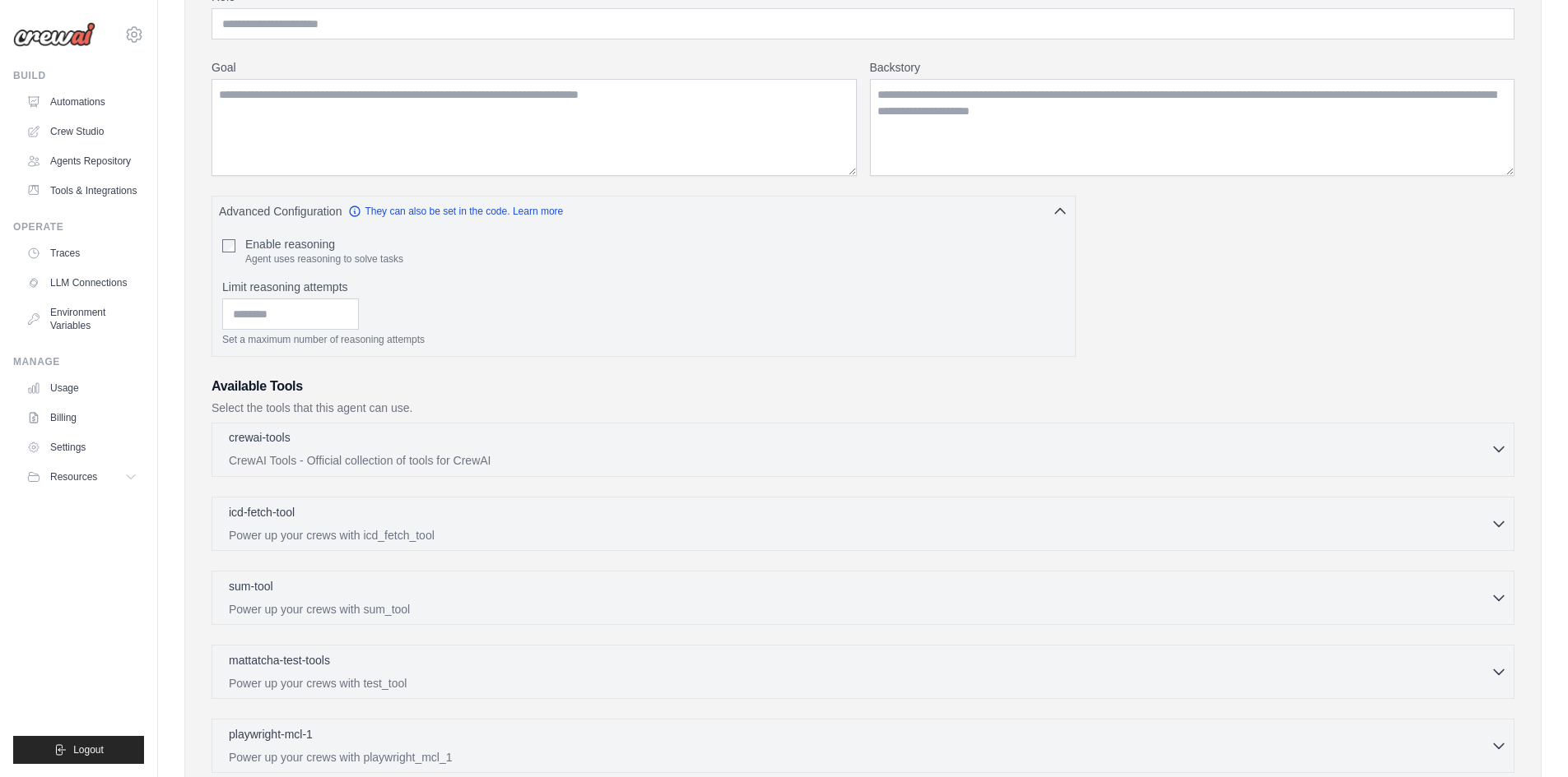
click at [614, 443] on div "crewai-tools 0 selected" at bounding box center [860, 439] width 1262 height 20
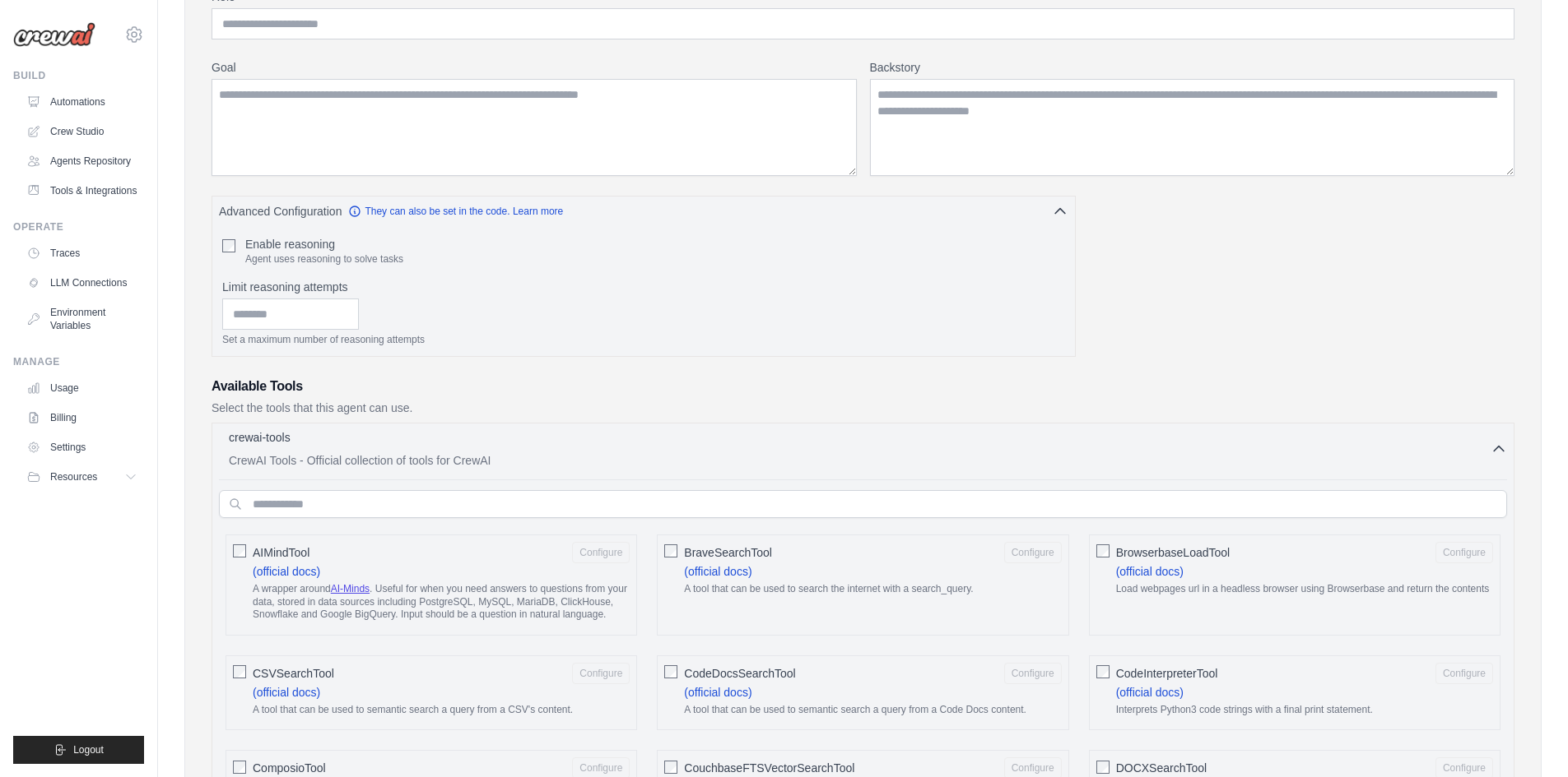
click at [614, 443] on div "crewai-tools 0 selected" at bounding box center [860, 439] width 1262 height 20
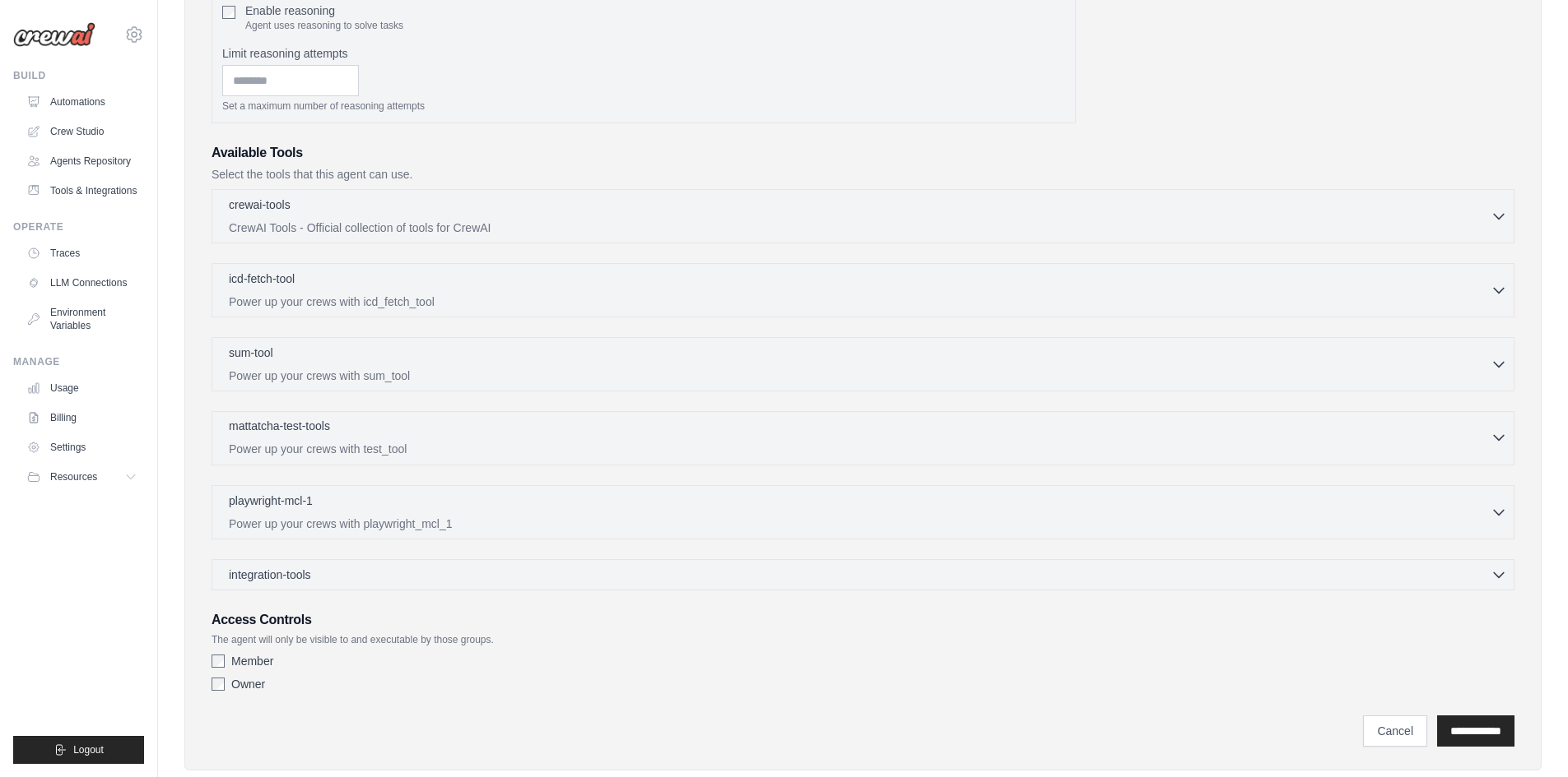
scroll to position [434, 0]
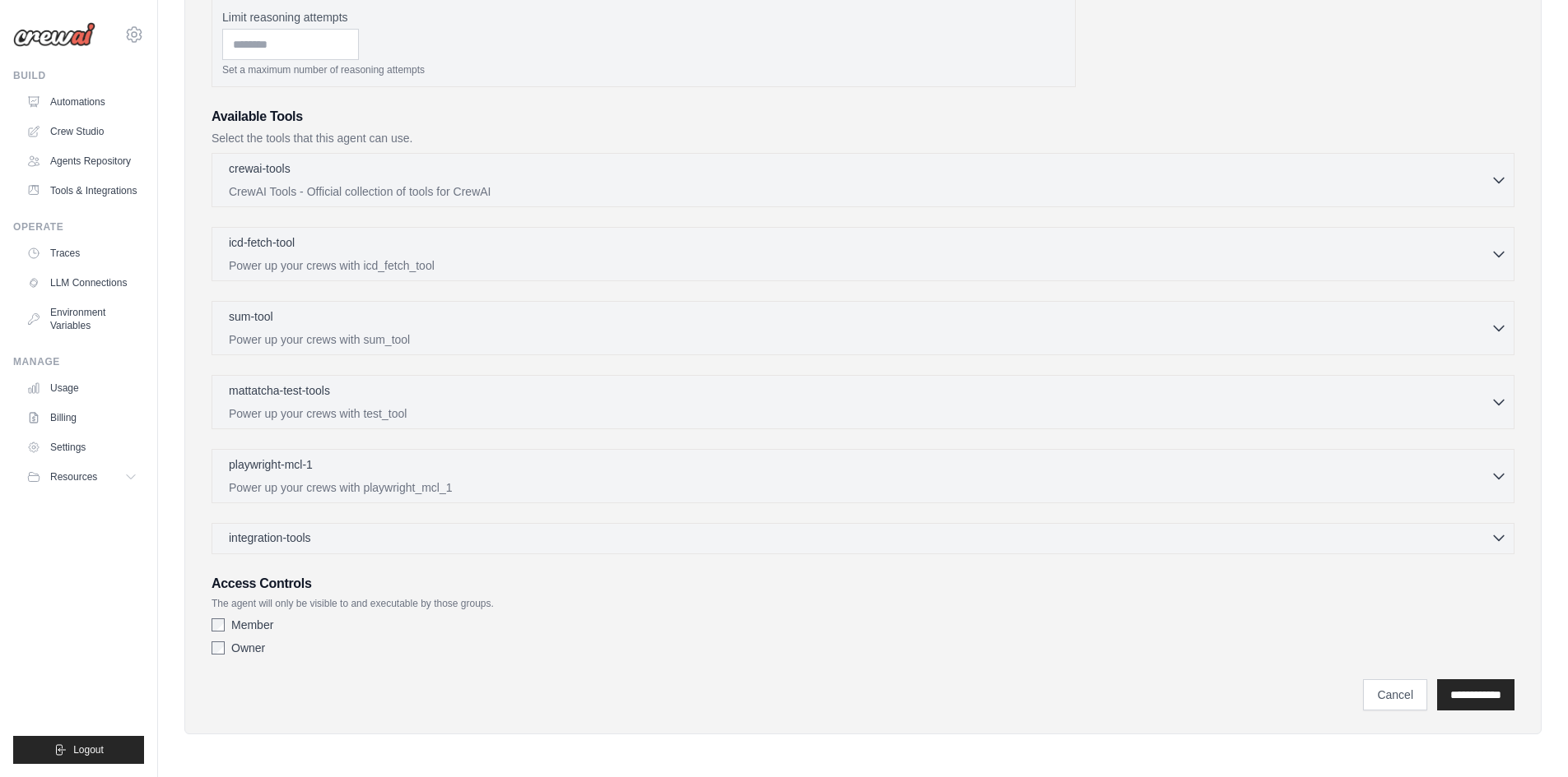
click at [363, 534] on div "integration-tools 0 selected" at bounding box center [868, 537] width 1278 height 16
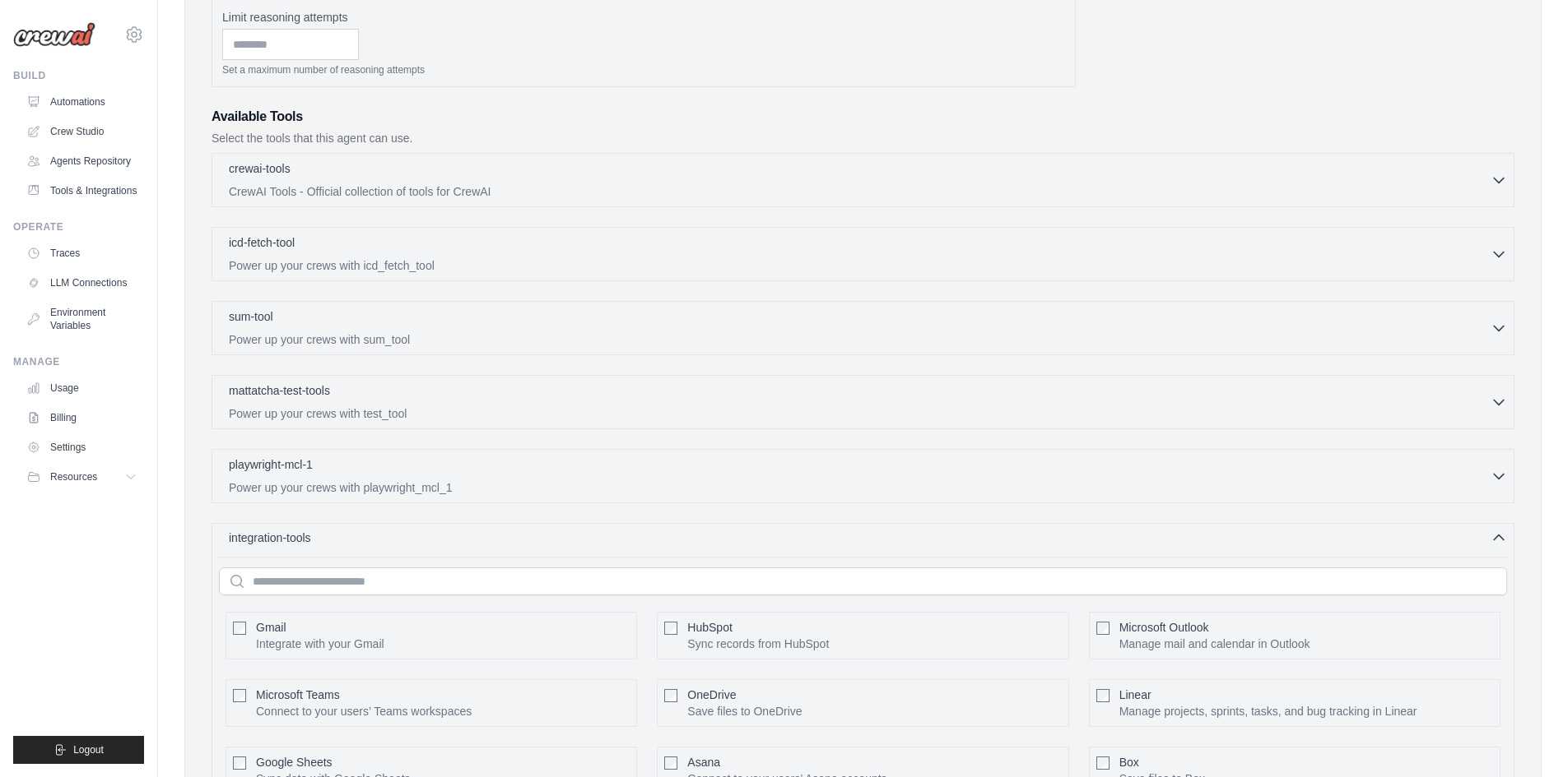
scroll to position [599, 0]
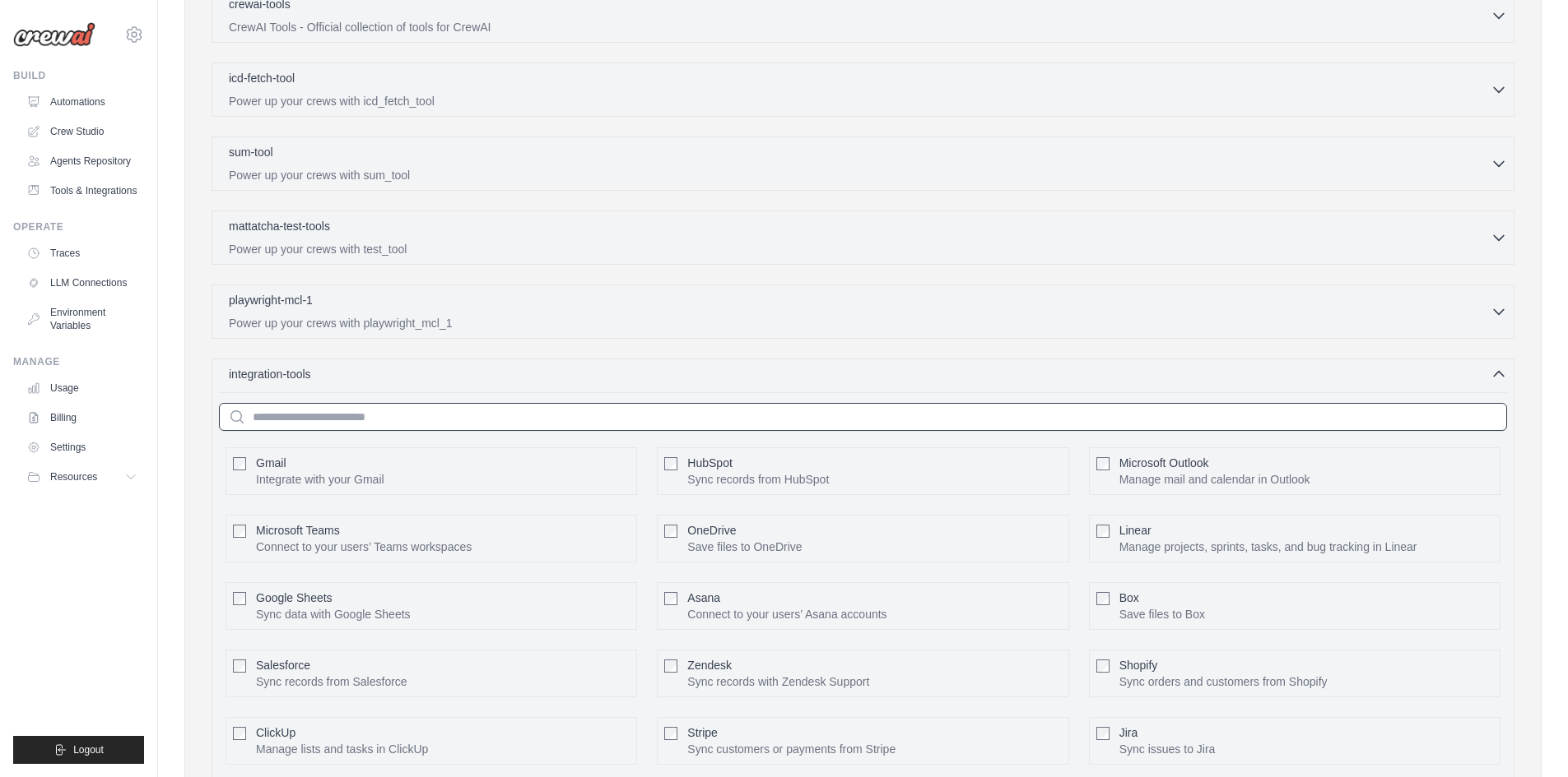
click at [461, 415] on input "text" at bounding box center [862, 417] width 1288 height 28
click at [1512, 366] on div "integration-tools 0 selected Gmail HubSpot Microsoft Teams" at bounding box center [863, 603] width 1303 height 488
click at [1502, 374] on icon "button" at bounding box center [1499, 373] width 10 height 5
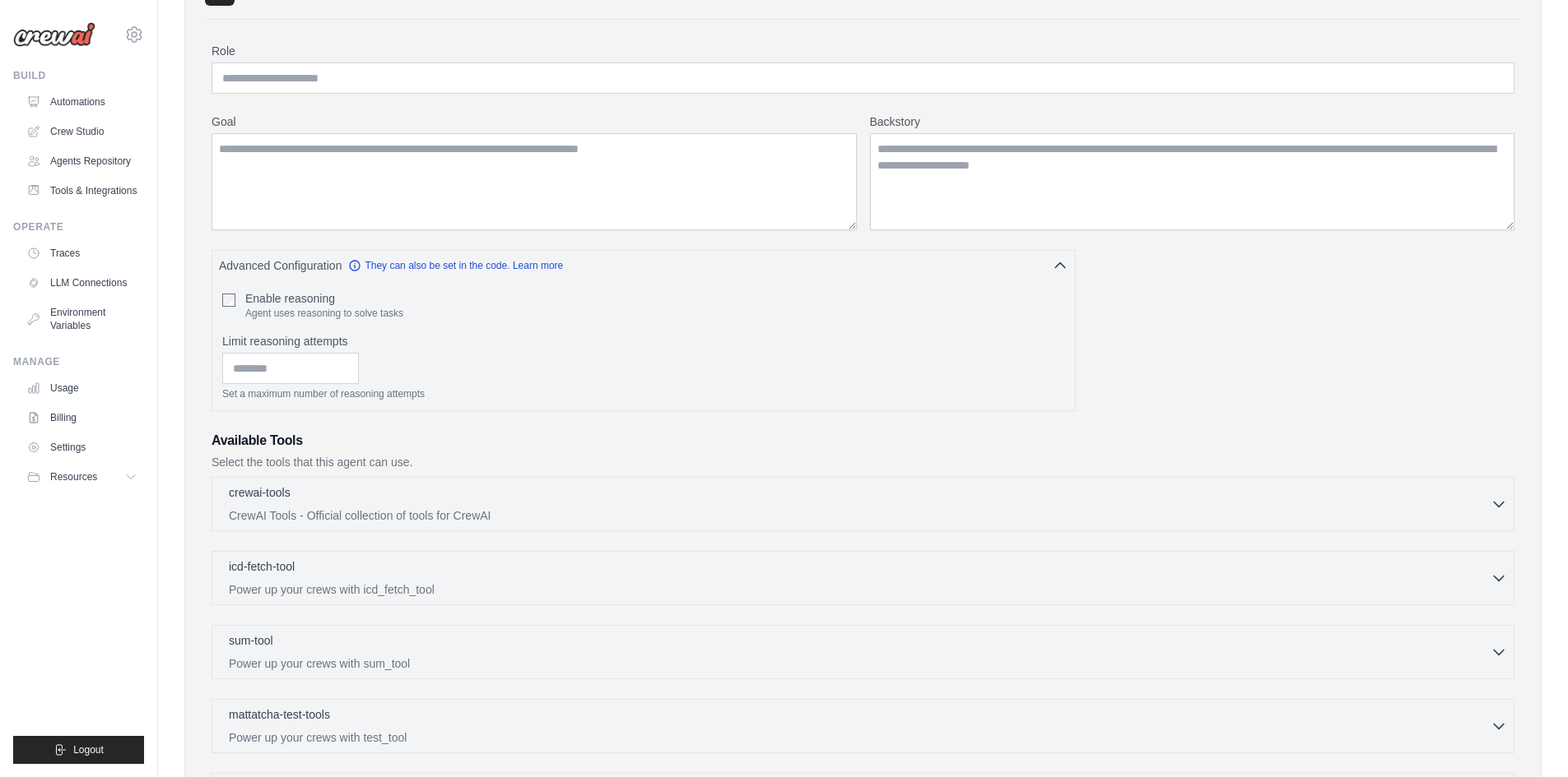
scroll to position [0, 0]
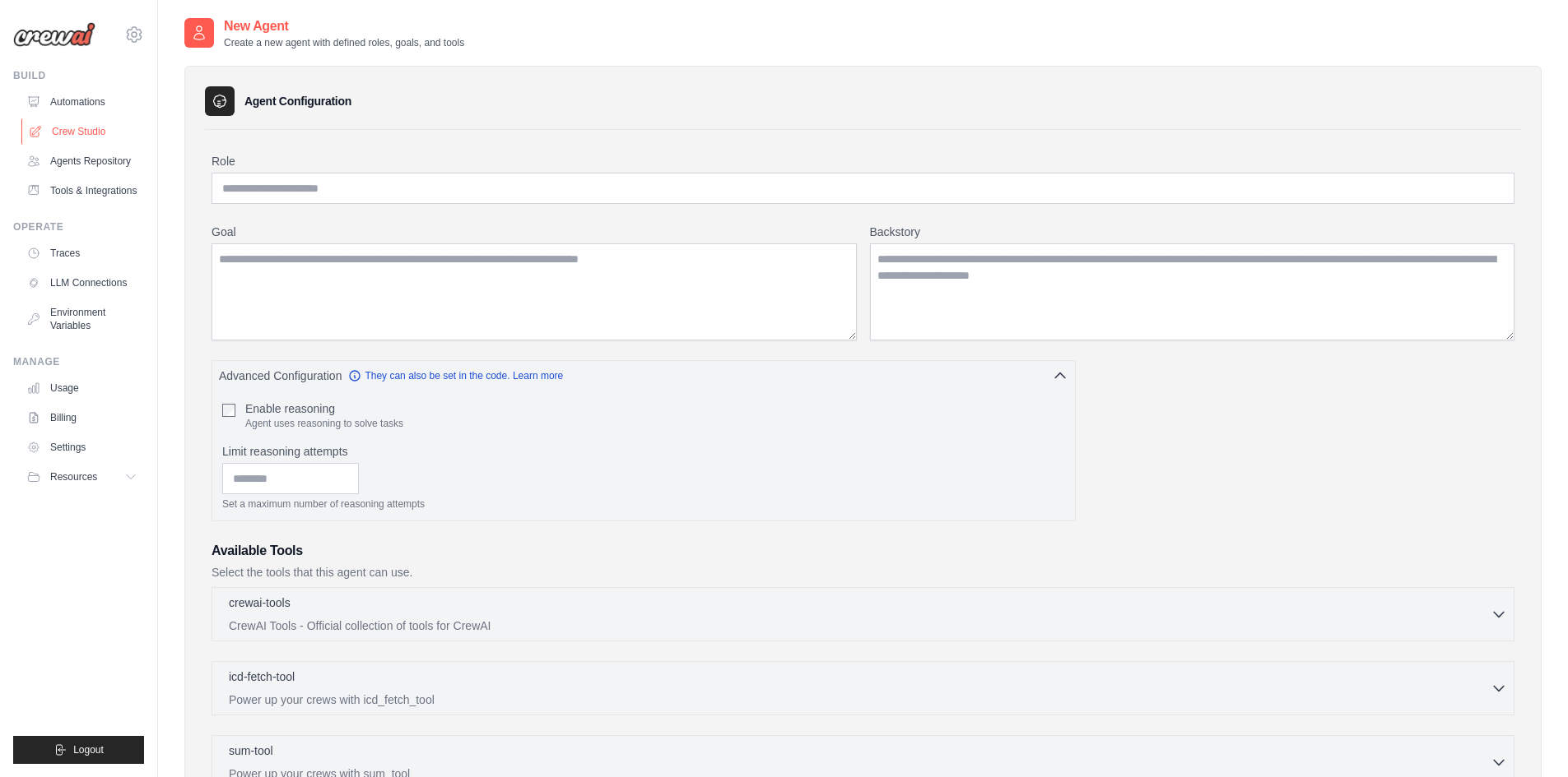
click at [85, 127] on link "Crew Studio" at bounding box center [83, 131] width 124 height 26
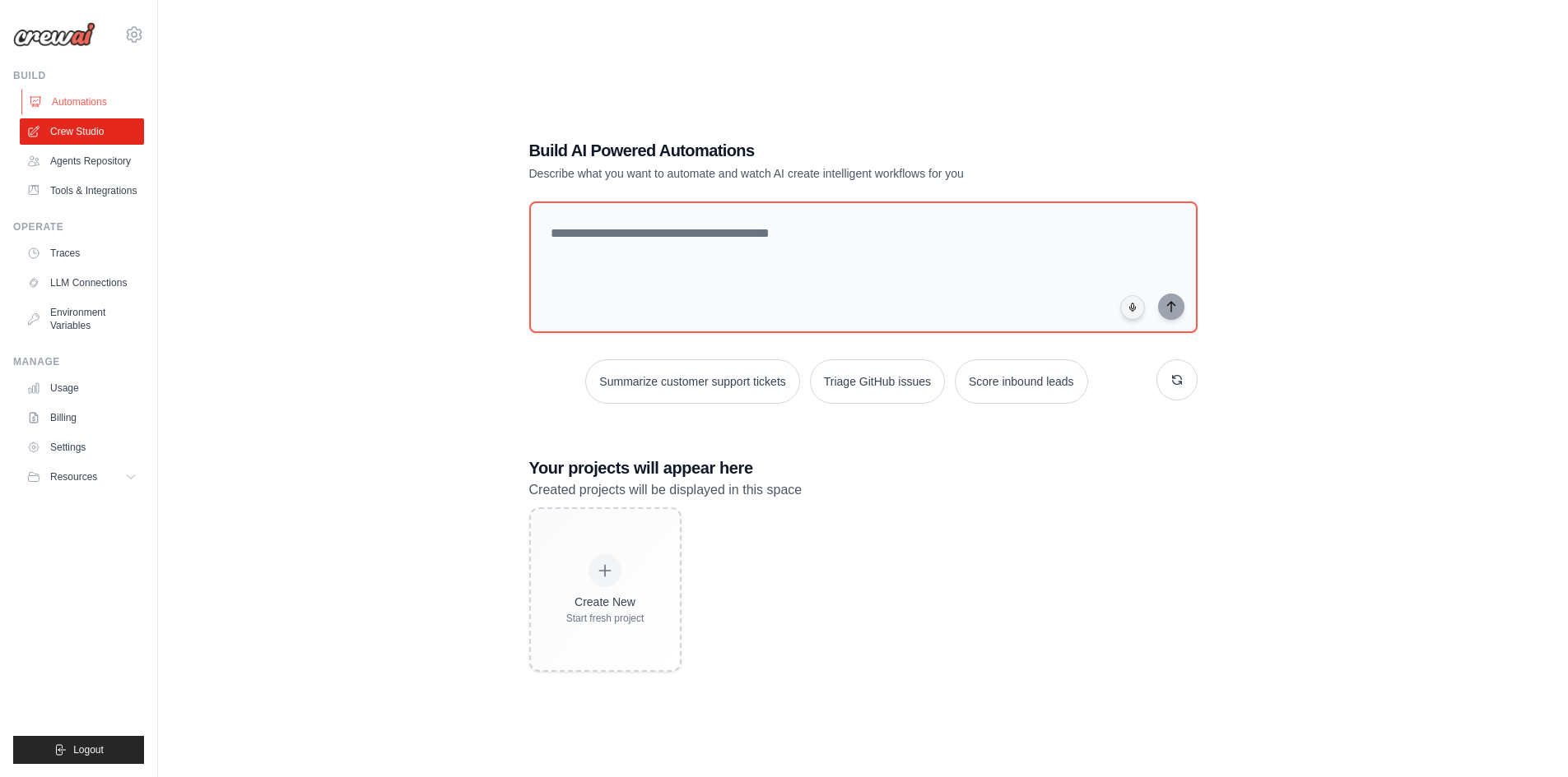
click at [73, 98] on link "Automations" at bounding box center [83, 101] width 124 height 26
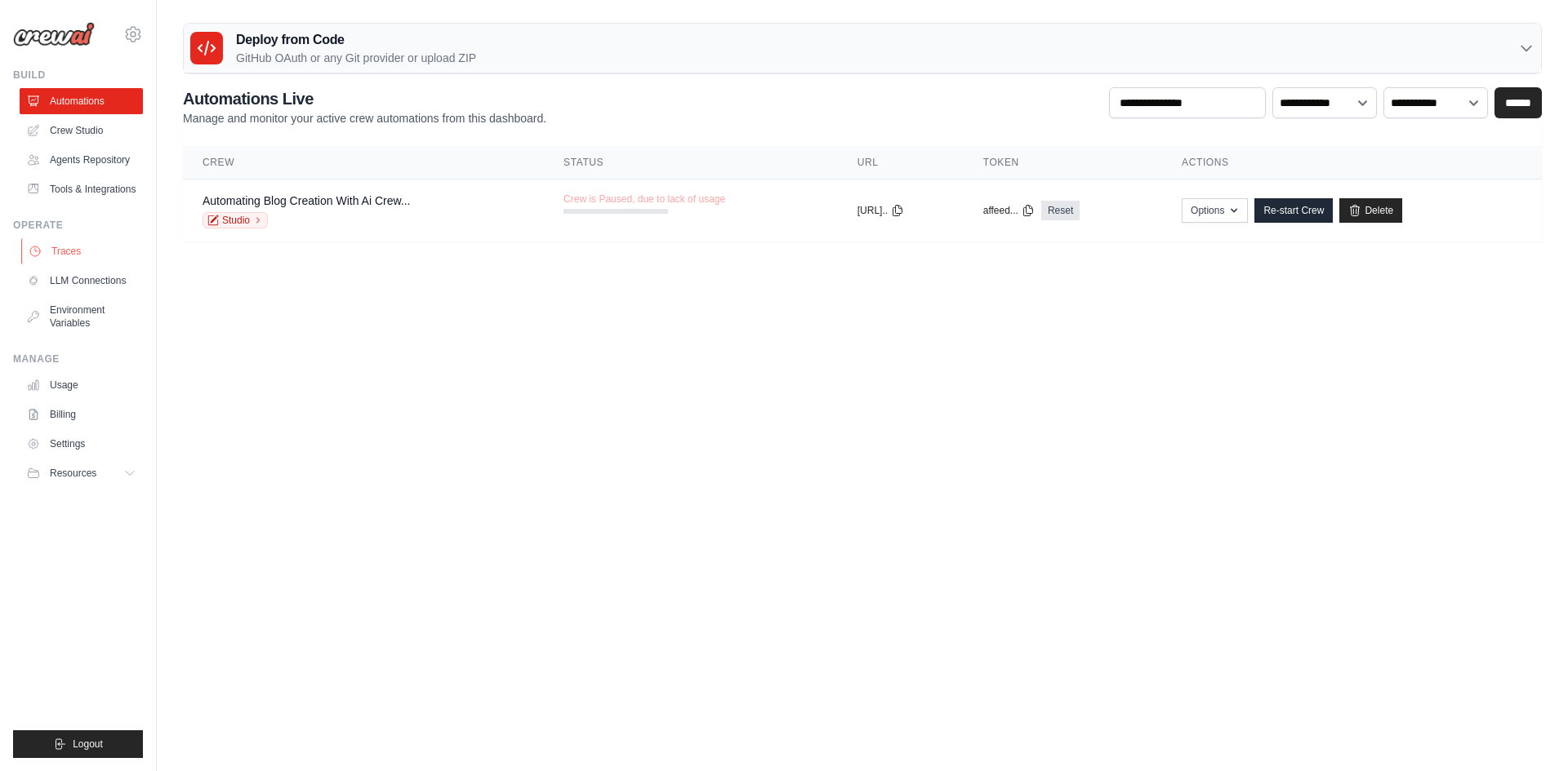
click at [70, 258] on link "Traces" at bounding box center [82, 251] width 123 height 26
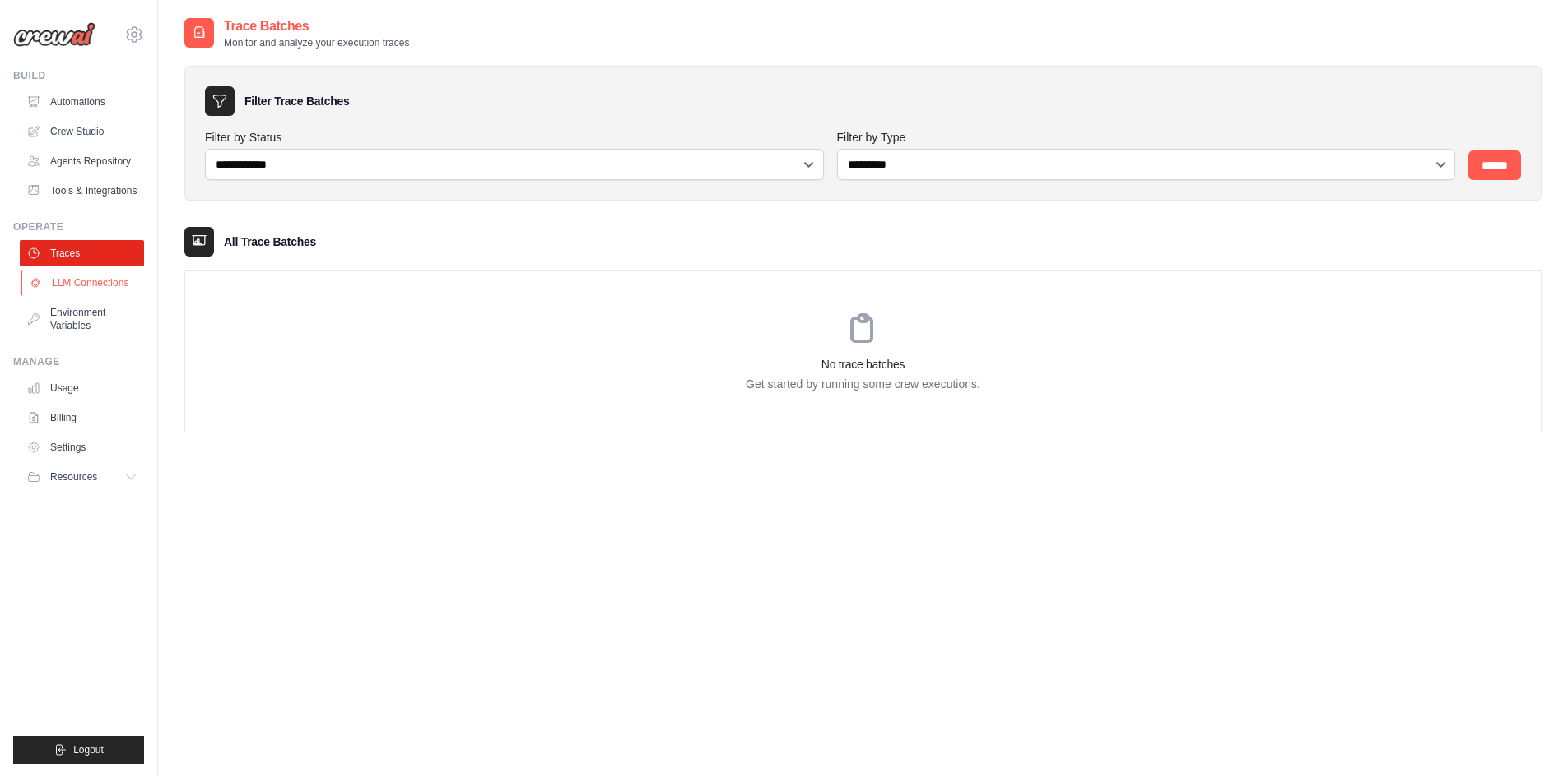
click at [65, 283] on link "LLM Connections" at bounding box center [83, 282] width 124 height 26
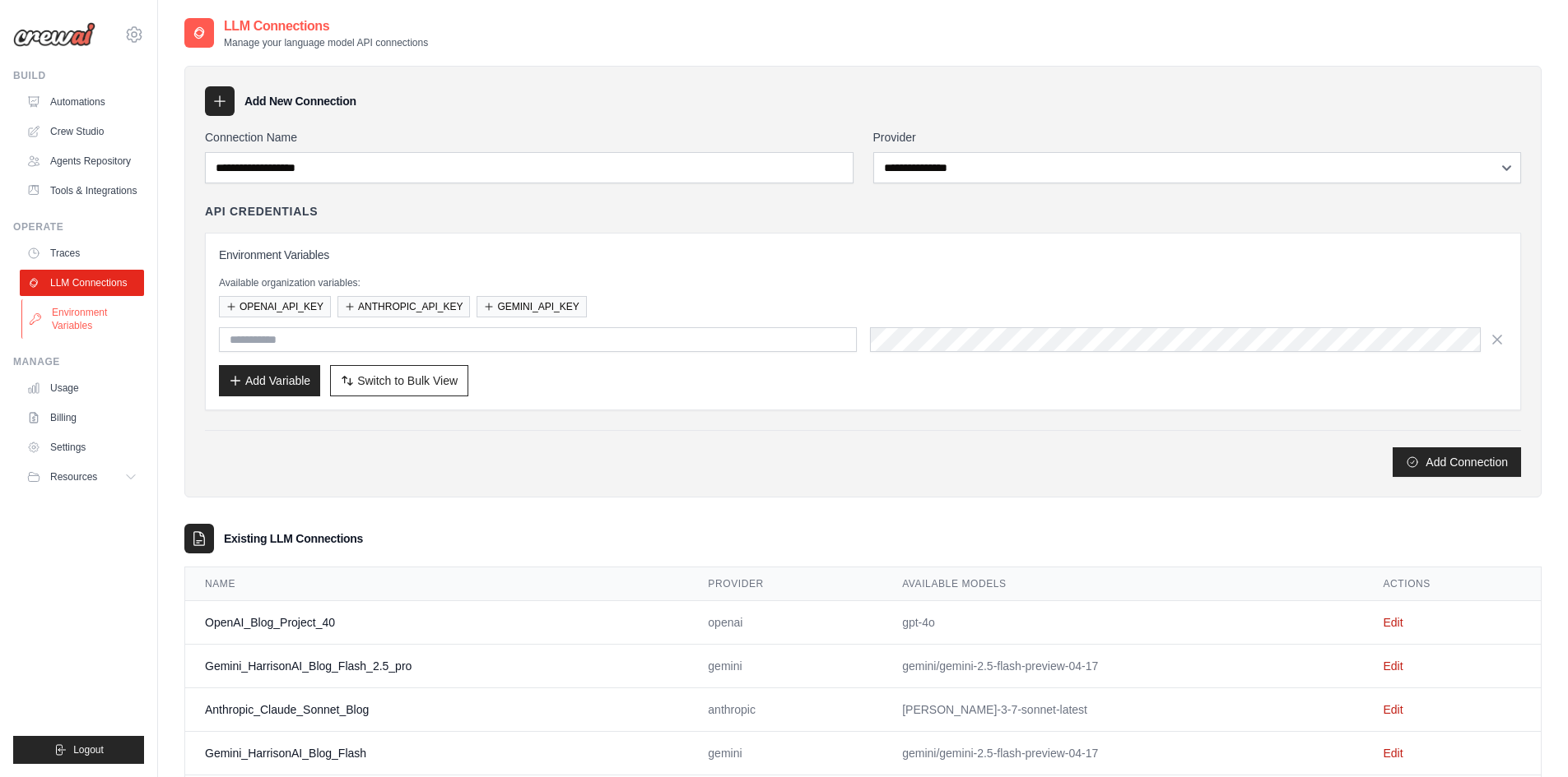
click at [65, 315] on link "Environment Variables" at bounding box center [83, 319] width 124 height 39
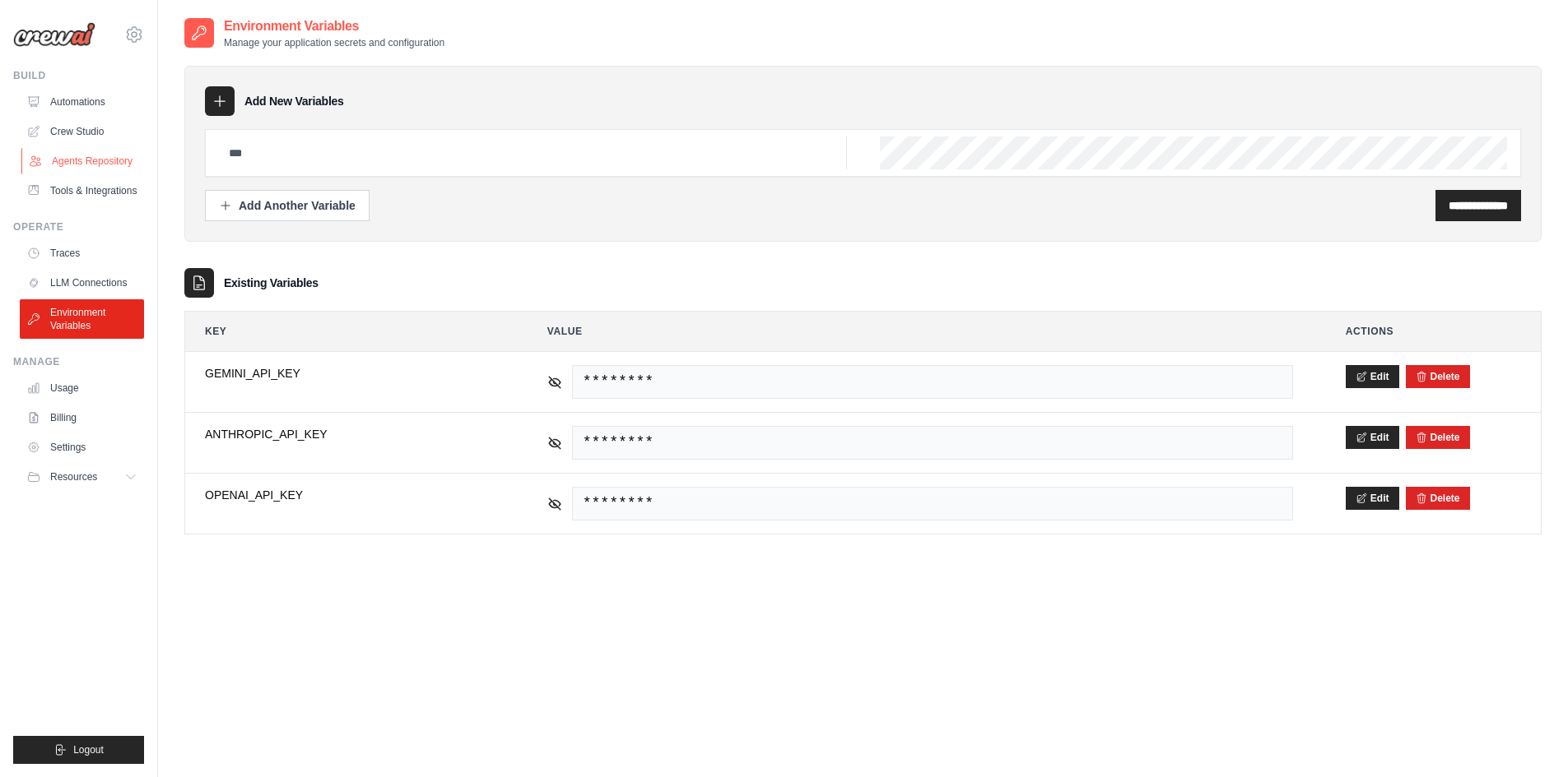
click at [73, 166] on link "Agents Repository" at bounding box center [83, 161] width 124 height 26
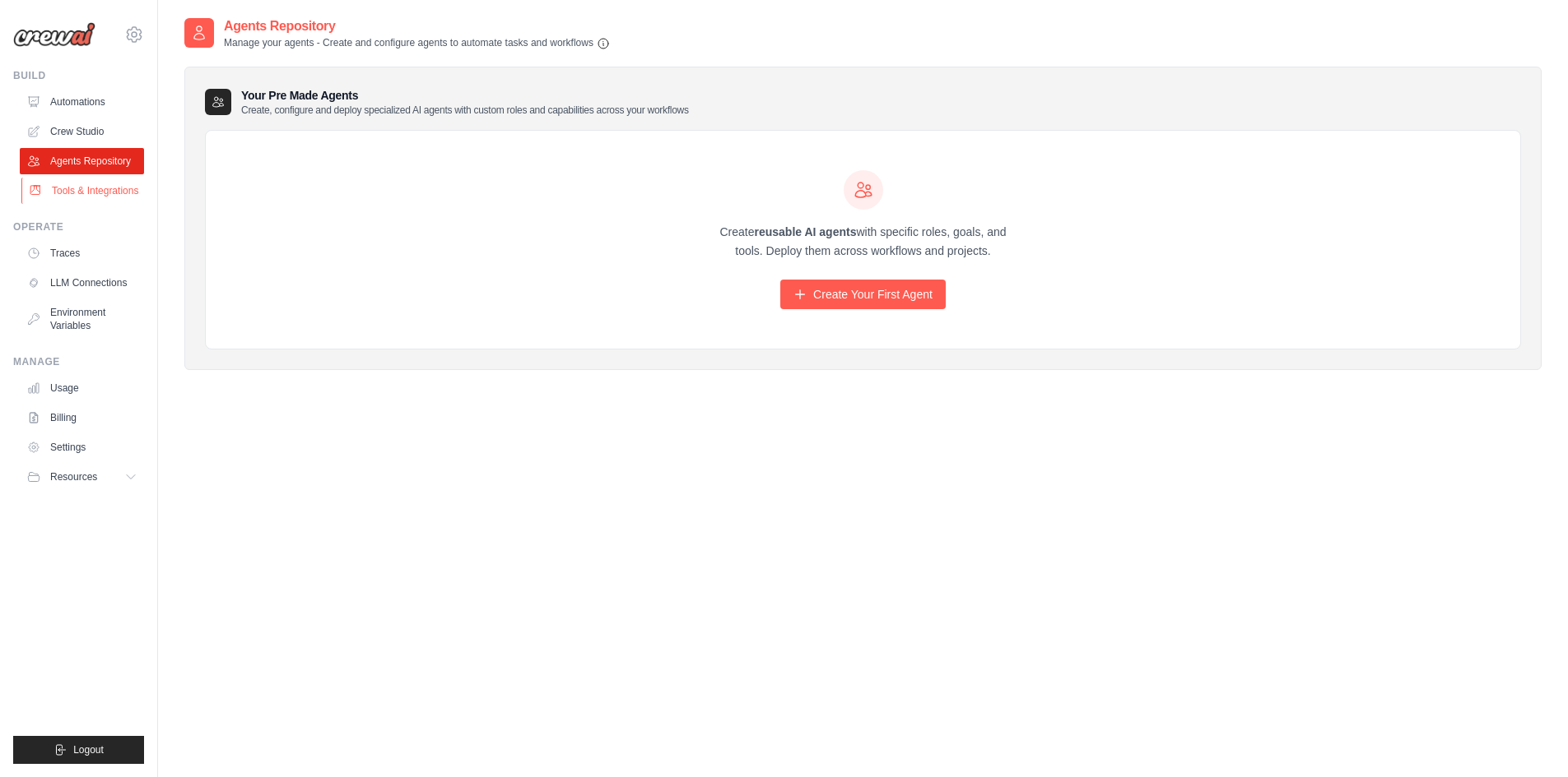
click at [74, 192] on link "Tools & Integrations" at bounding box center [83, 191] width 124 height 26
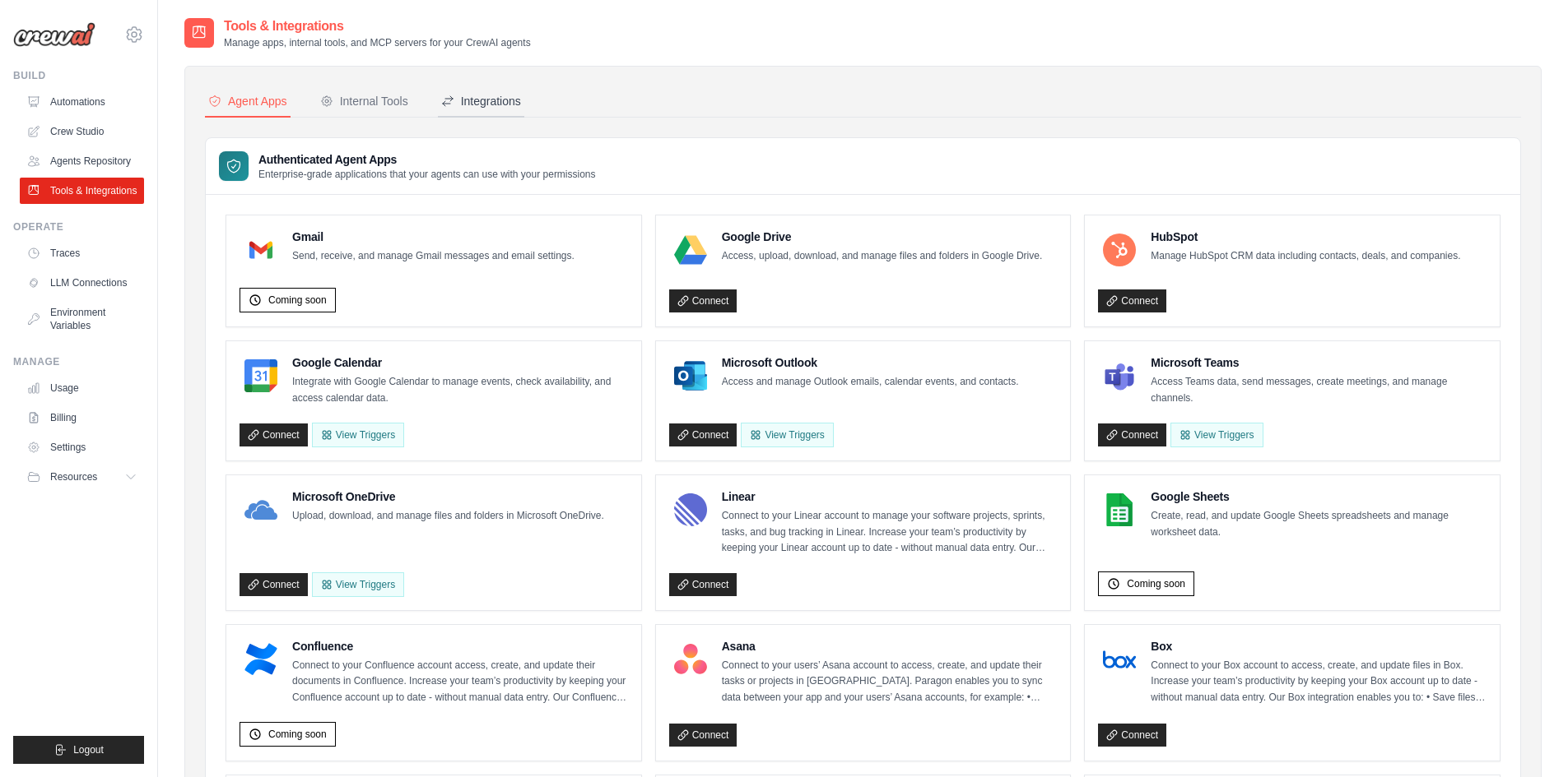
click at [474, 110] on button "Integrations" at bounding box center [482, 102] width 87 height 31
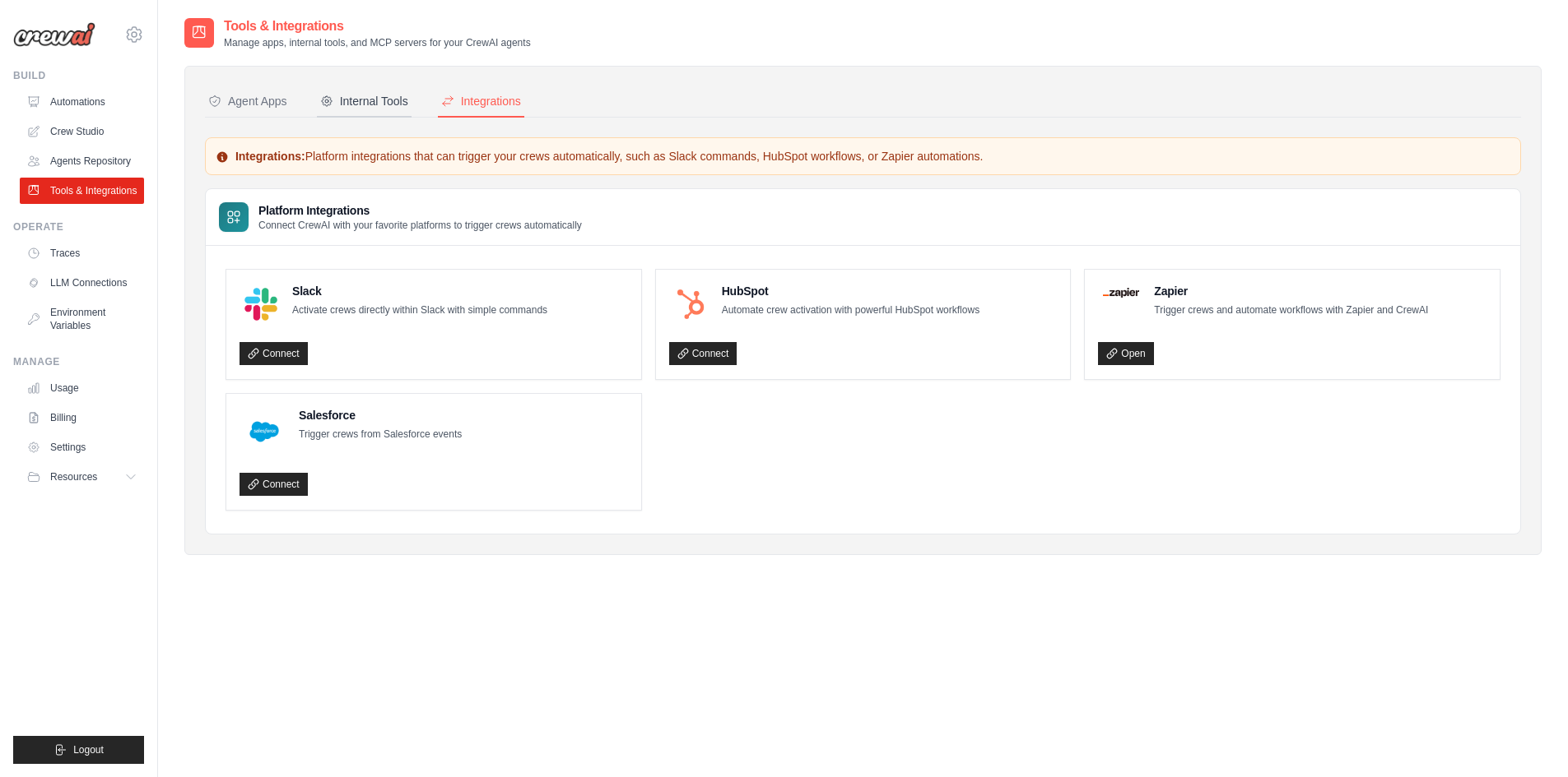
click at [386, 103] on div "Internal Tools" at bounding box center [363, 101] width 88 height 16
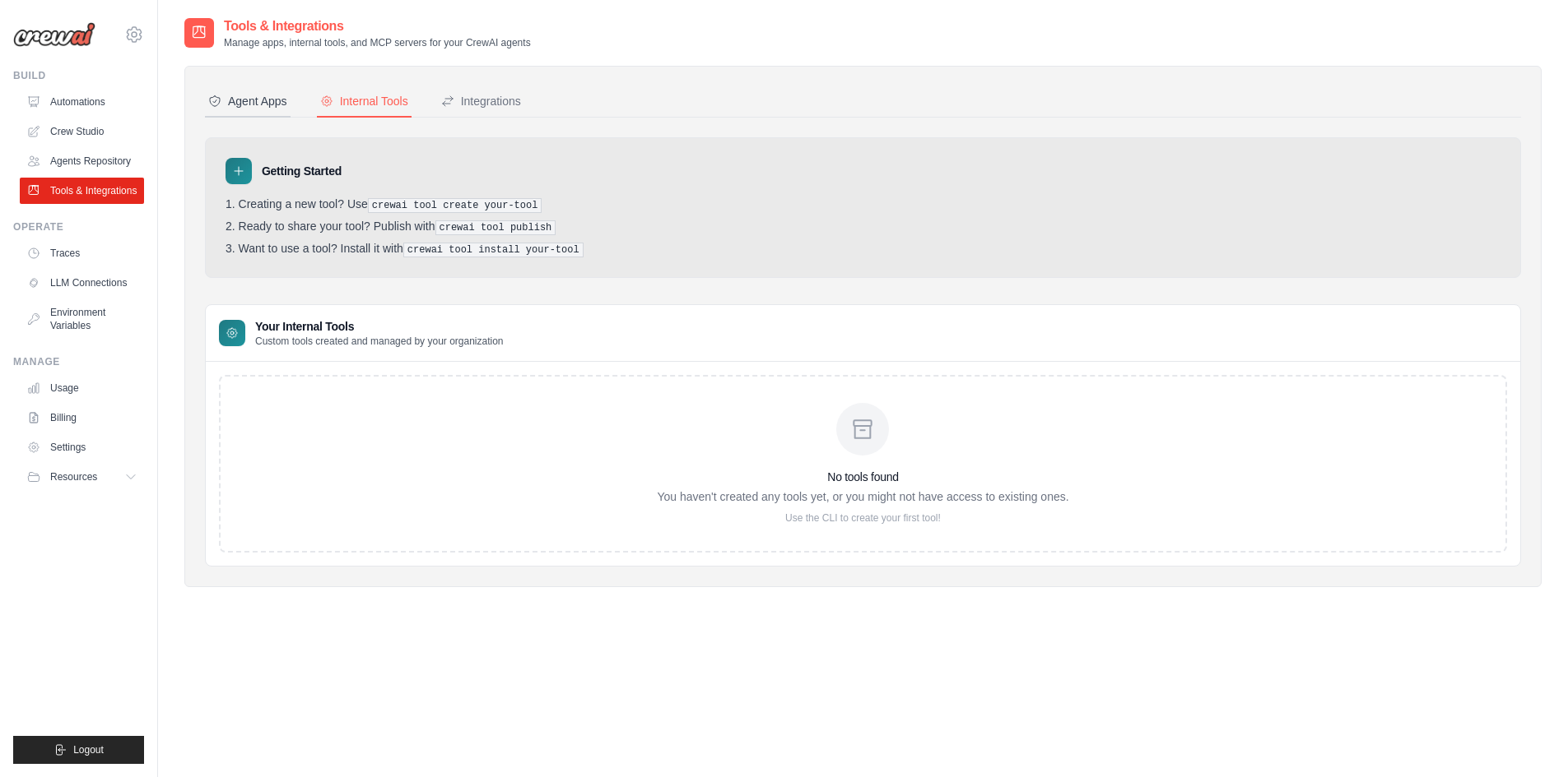
click at [260, 101] on div "Agent Apps" at bounding box center [248, 101] width 79 height 16
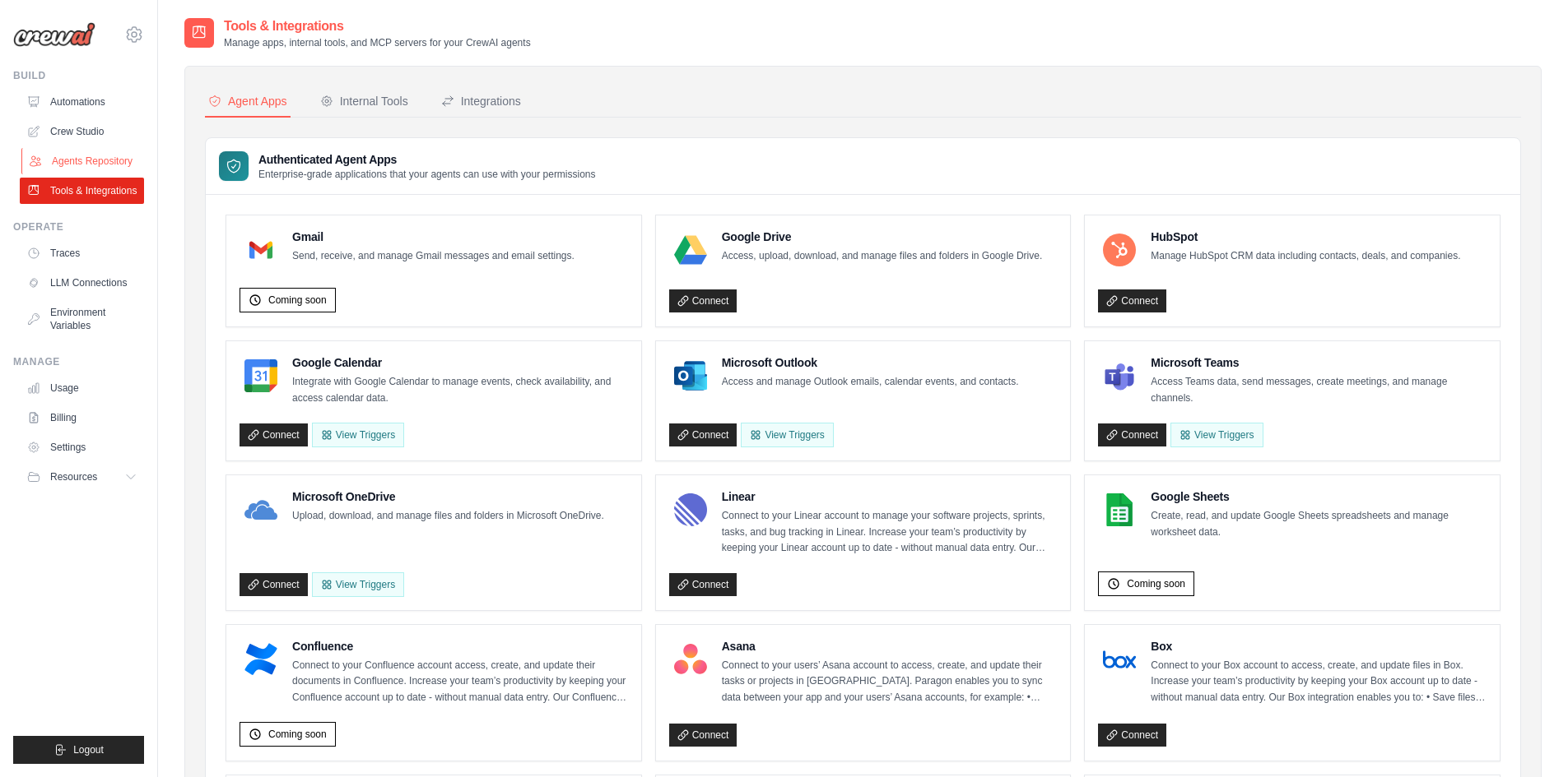
click at [75, 167] on link "Agents Repository" at bounding box center [83, 161] width 124 height 26
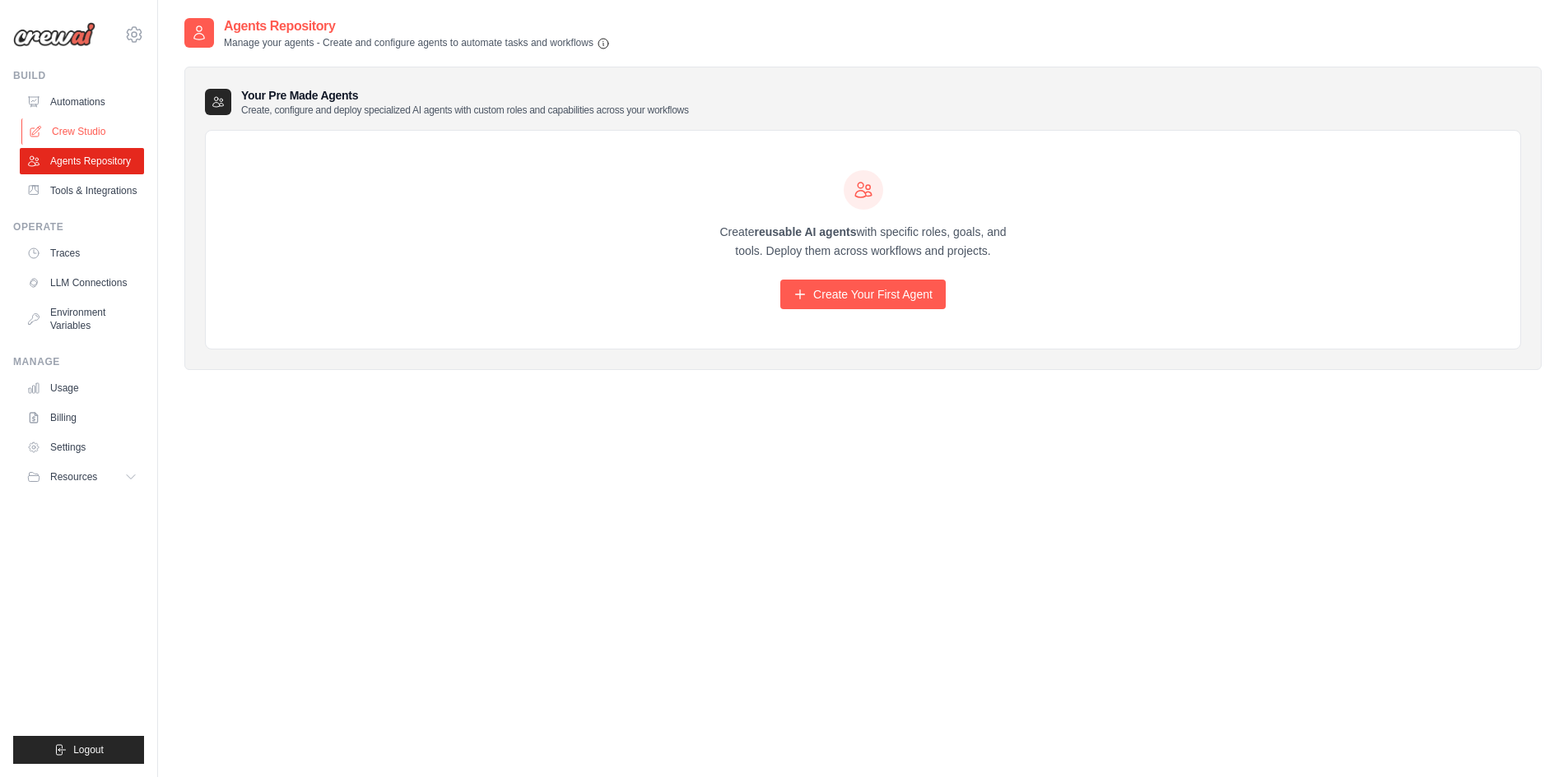
click at [48, 127] on link "Crew Studio" at bounding box center [83, 131] width 124 height 26
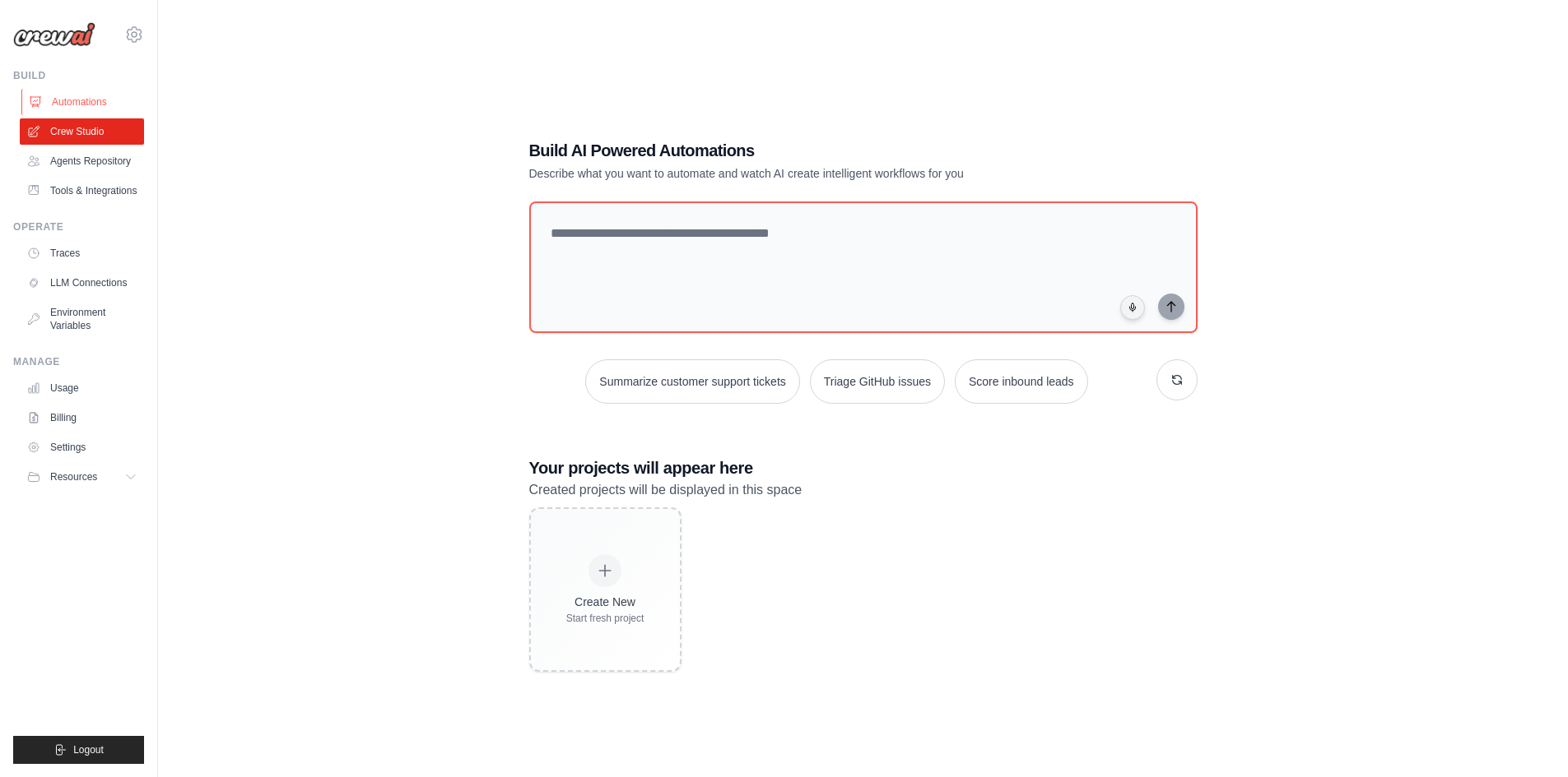
click at [57, 109] on link "Automations" at bounding box center [83, 101] width 124 height 26
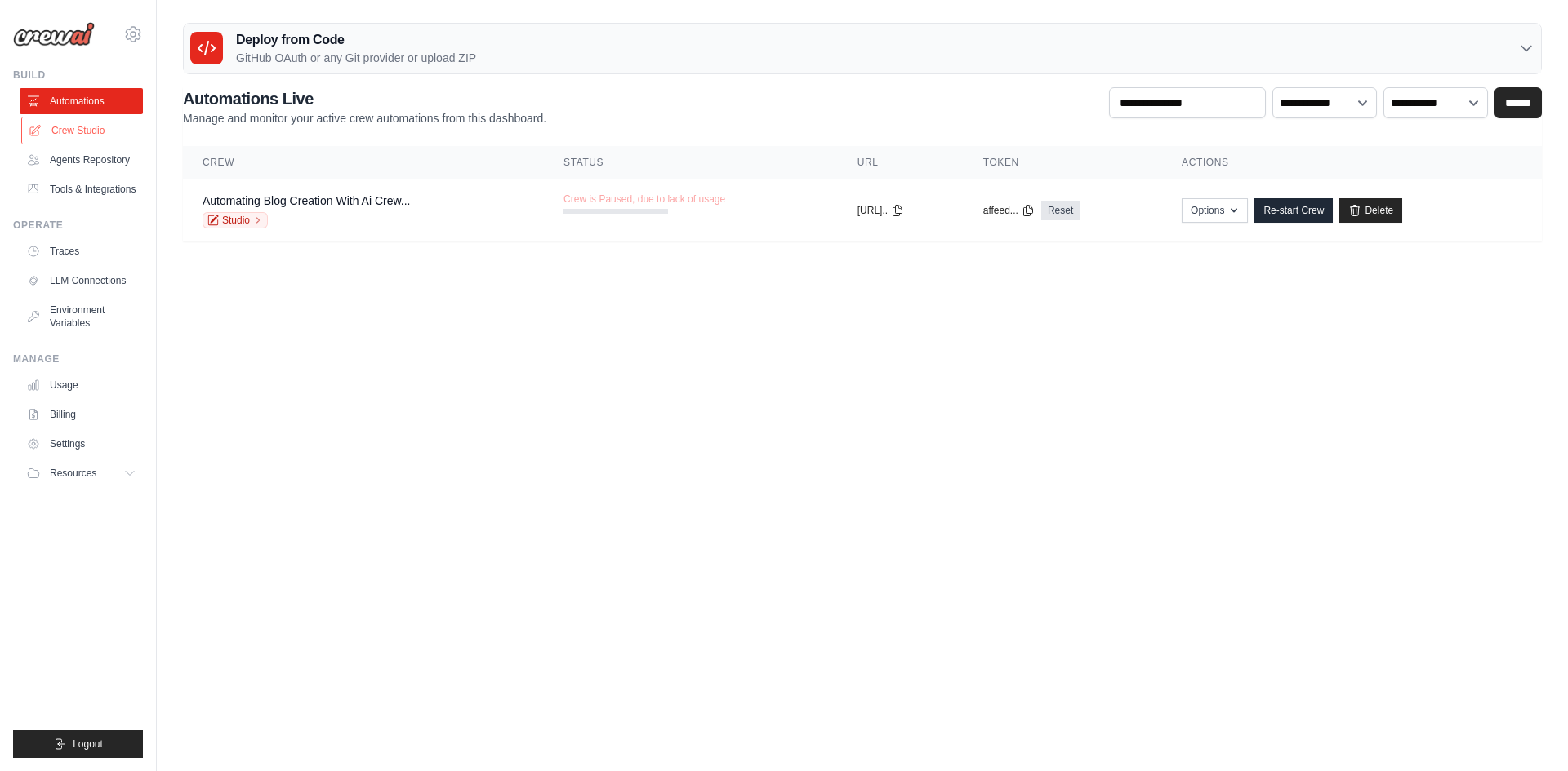
click at [62, 131] on link "Crew Studio" at bounding box center [82, 130] width 123 height 26
